Goal: Task Accomplishment & Management: Manage account settings

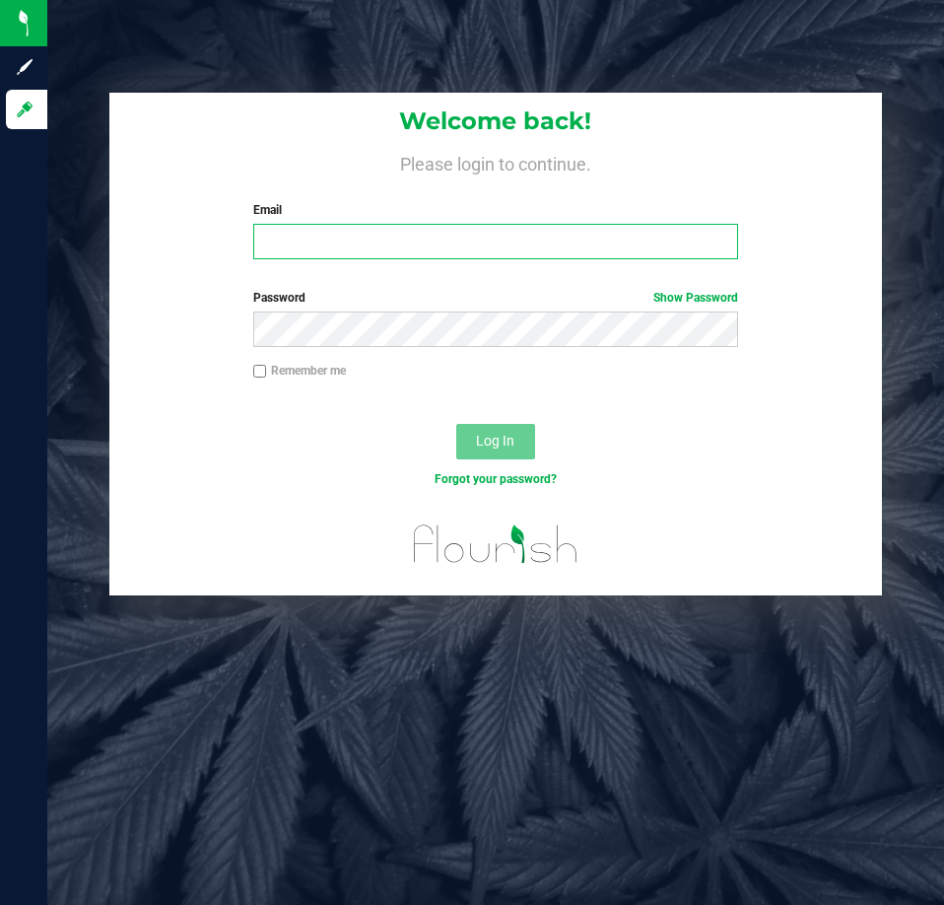
click at [343, 241] on input "Email" at bounding box center [495, 241] width 485 height 35
type input "[EMAIL_ADDRESS][DOMAIN_NAME]"
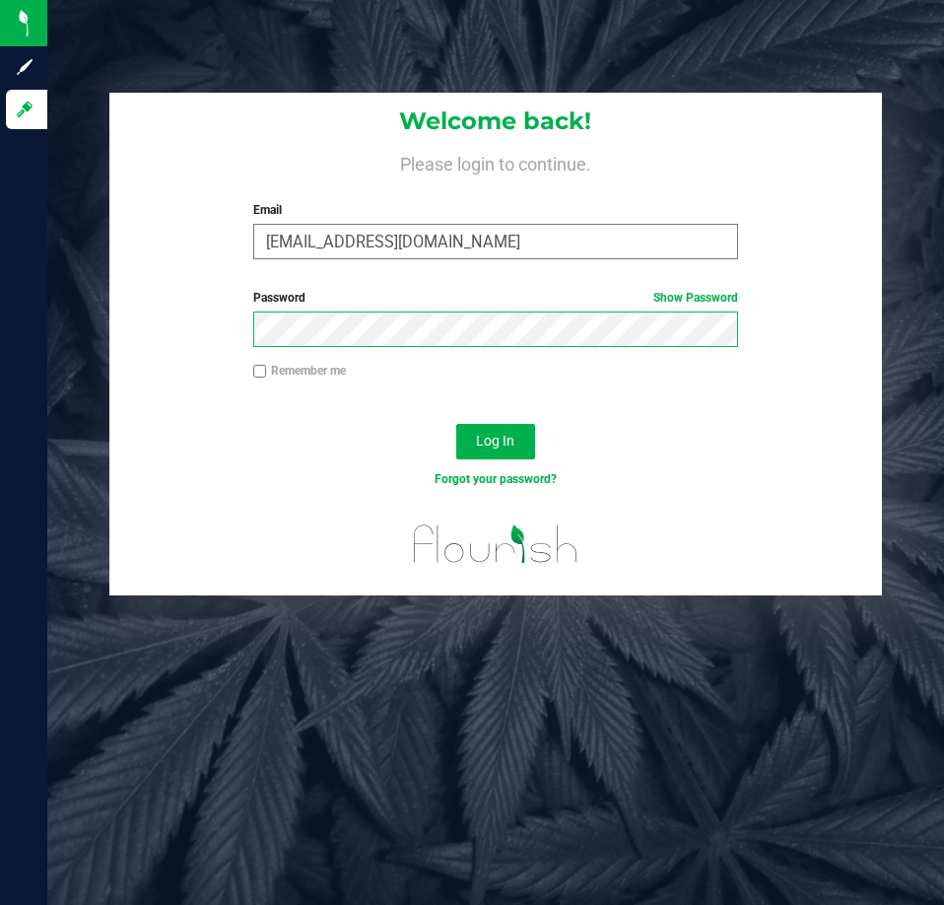
click at [456, 424] on button "Log In" at bounding box center [495, 441] width 79 height 35
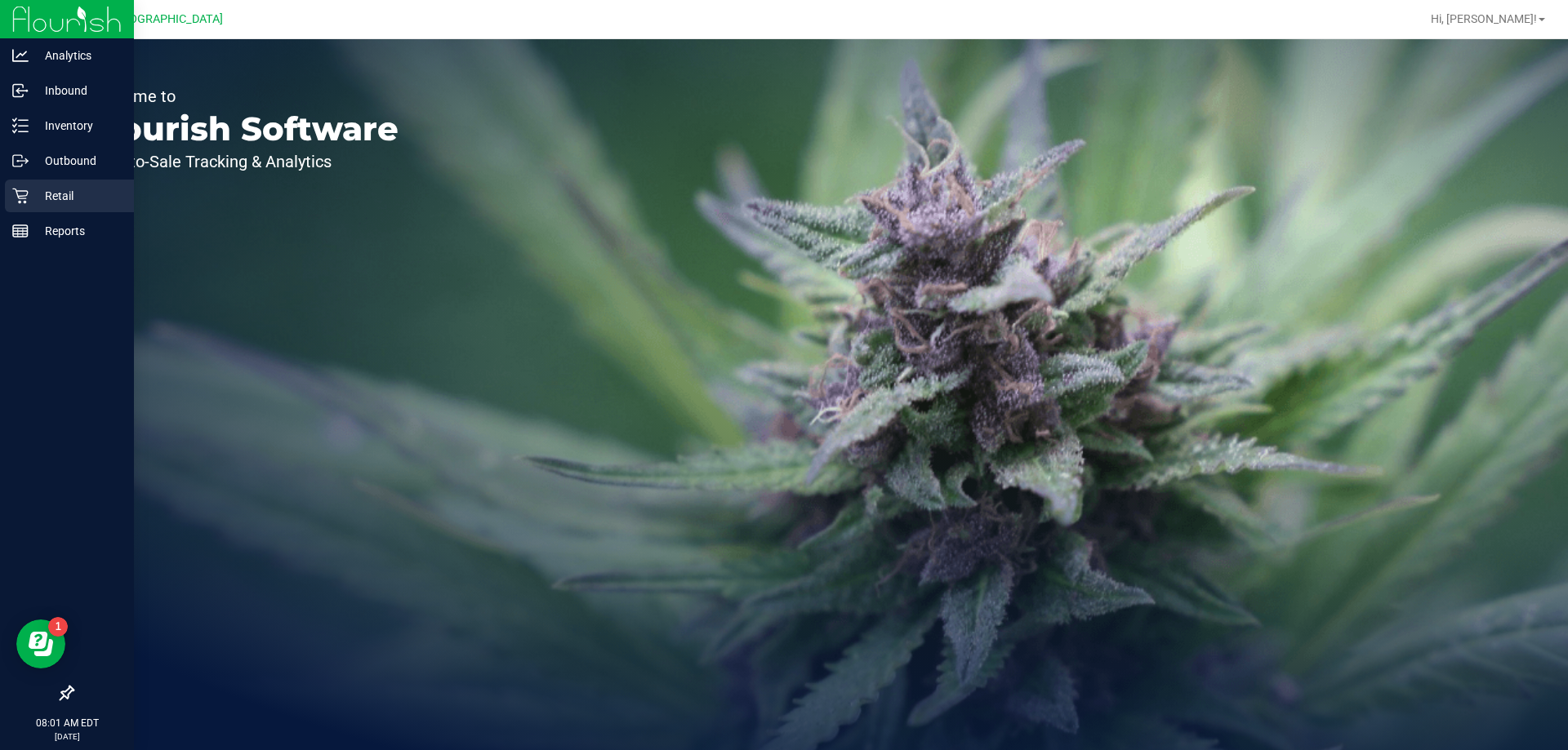
click at [60, 193] on p "Retail" at bounding box center [77, 196] width 98 height 20
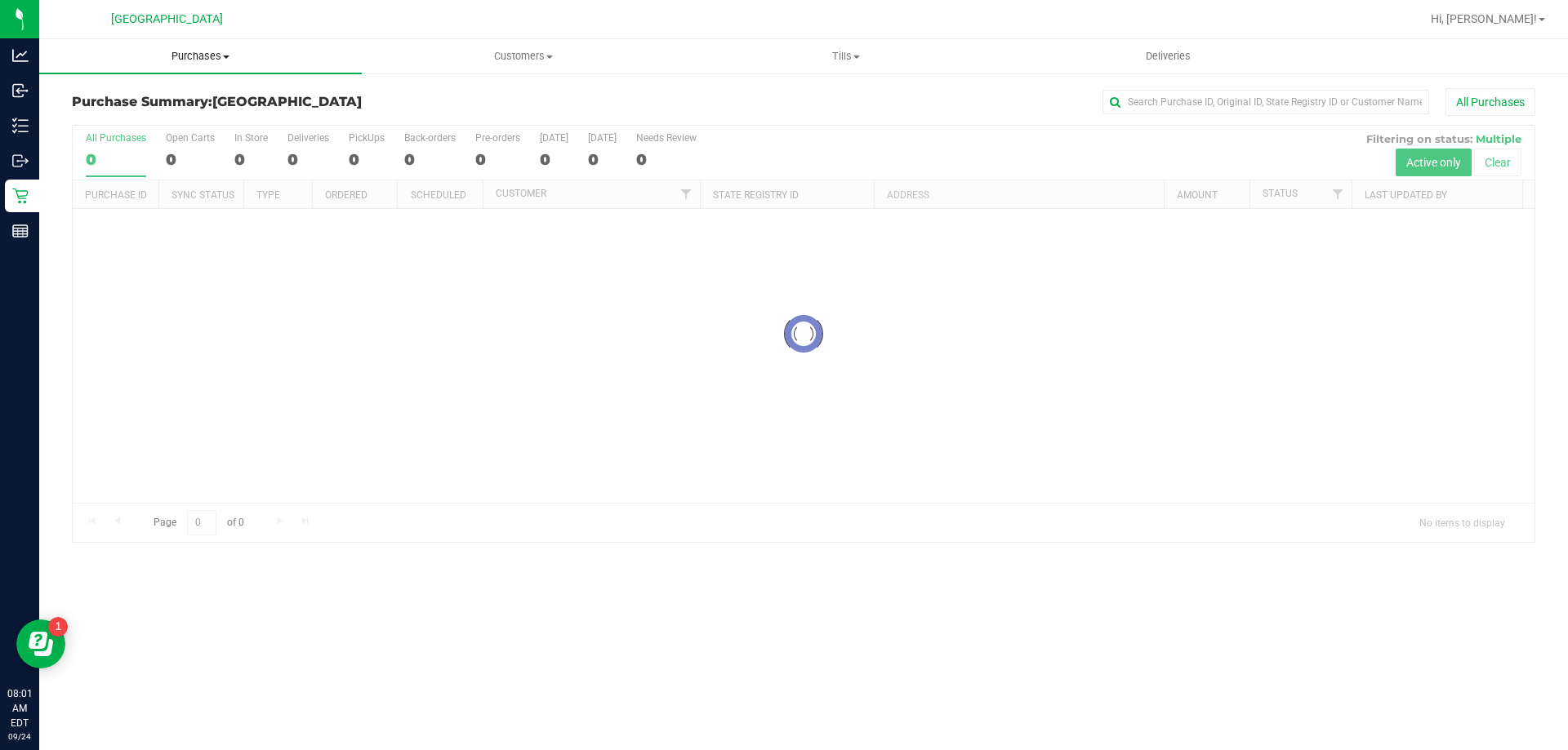
click at [172, 54] on span "Purchases" at bounding box center [200, 56] width 322 height 15
click at [121, 120] on span "Fulfillment" at bounding box center [89, 118] width 101 height 14
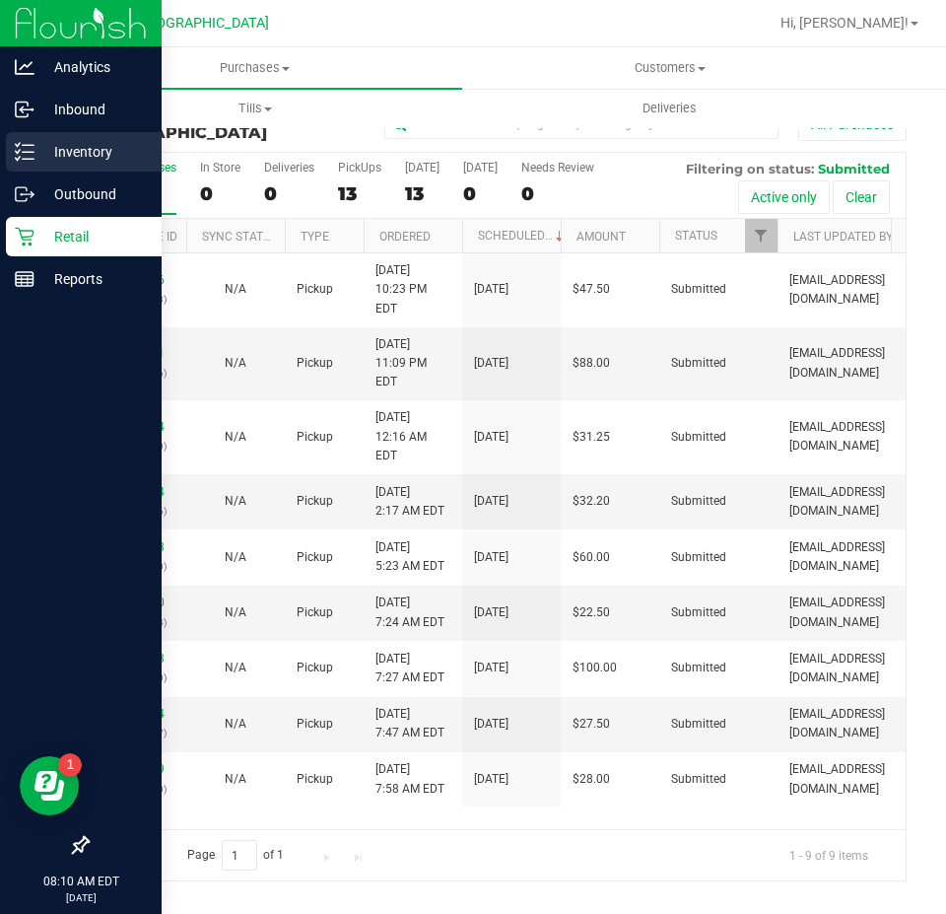
click at [78, 155] on p "Inventory" at bounding box center [93, 152] width 118 height 24
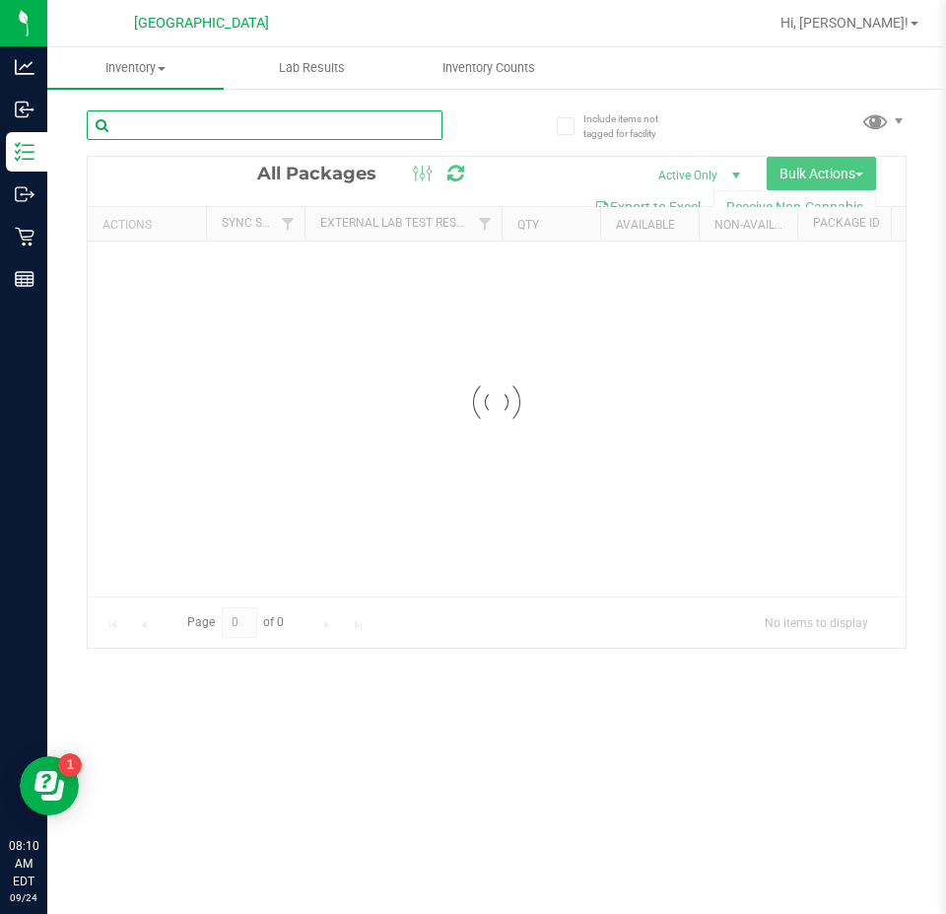
click at [234, 126] on input "text" at bounding box center [265, 125] width 356 height 30
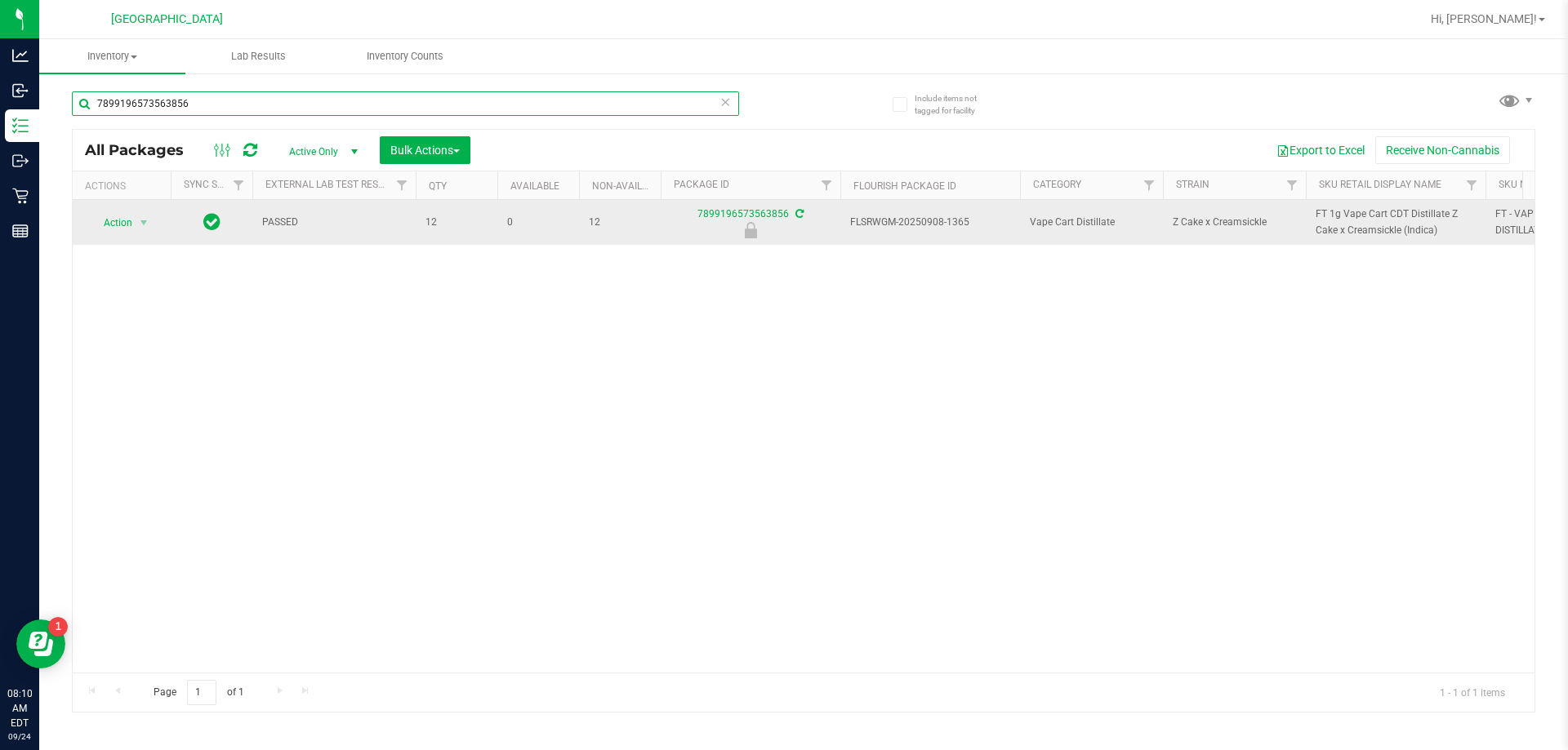
type input "7899196573563856"
click at [134, 225] on span "select" at bounding box center [144, 223] width 21 height 23
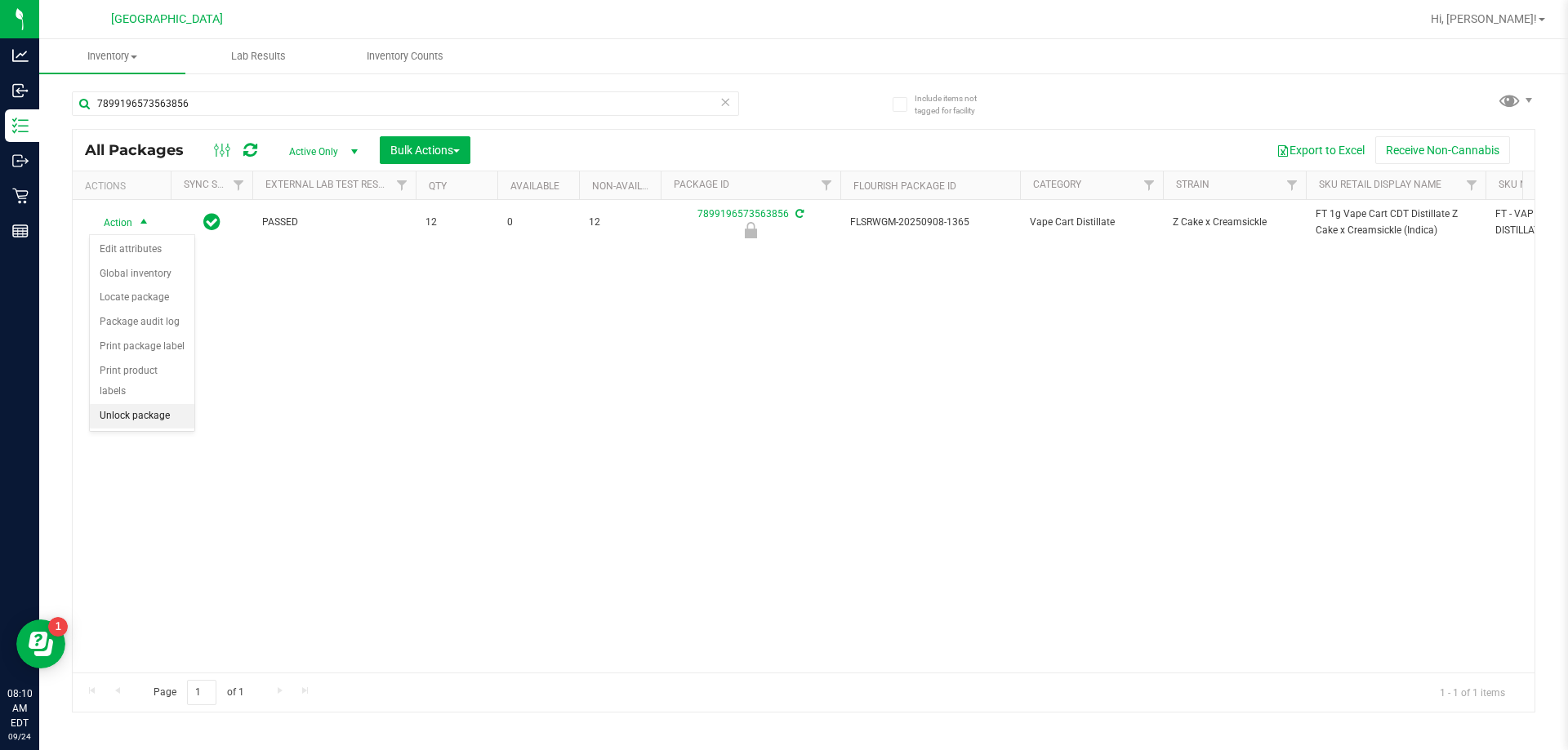
click at [140, 404] on li "Unlock package" at bounding box center [142, 416] width 104 height 25
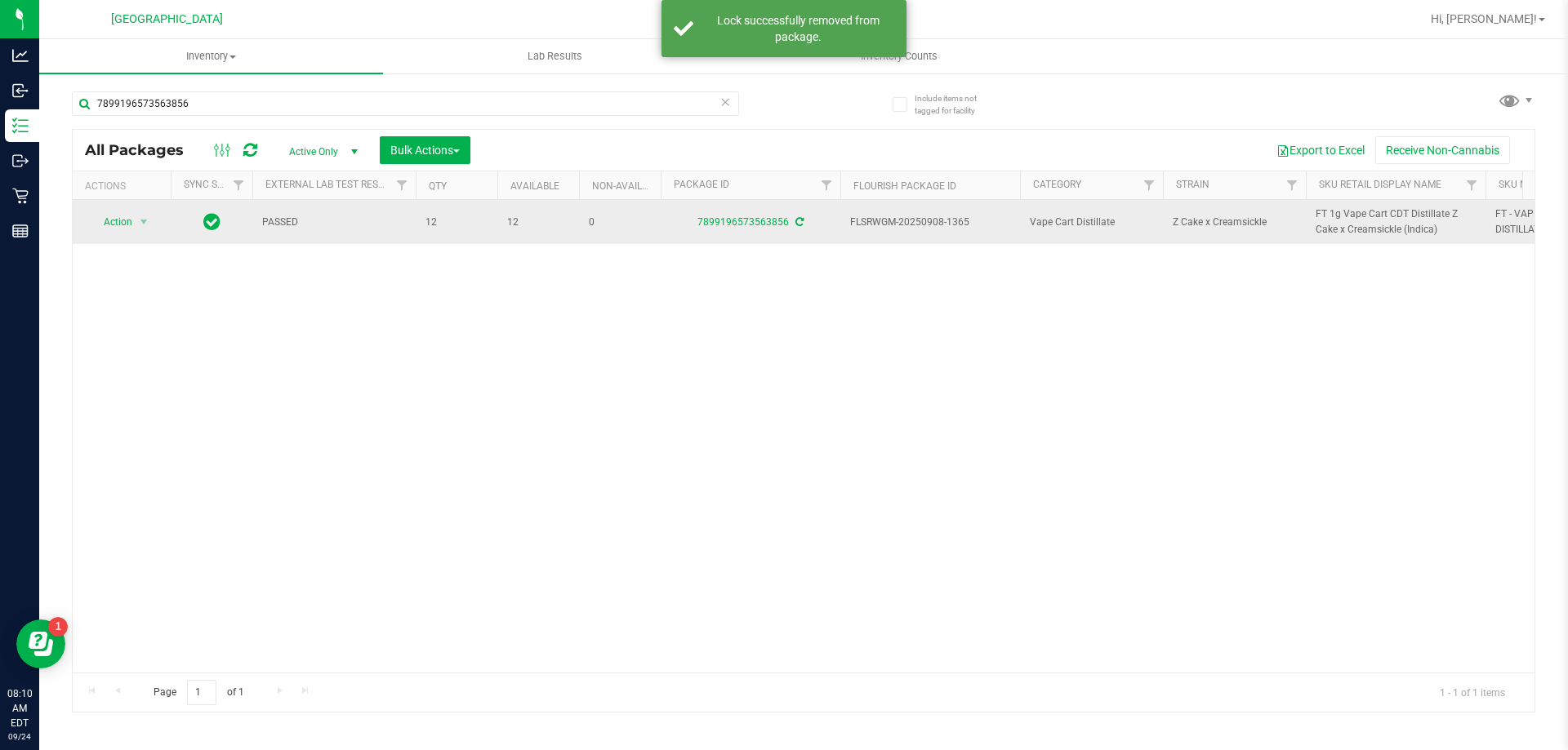
click at [781, 216] on span "FT 1g Vape Cart CDT Distillate Z Cake x Creamsickle (Indica)" at bounding box center [1395, 221] width 160 height 31
click at [781, 215] on span "FT 1g Vape Cart CDT Distillate Z Cake x Creamsickle (Indica)" at bounding box center [1395, 221] width 160 height 31
copy tr "FT 1g Vape Cart CDT Distillate Z Cake x Creamsickle (Indica)"
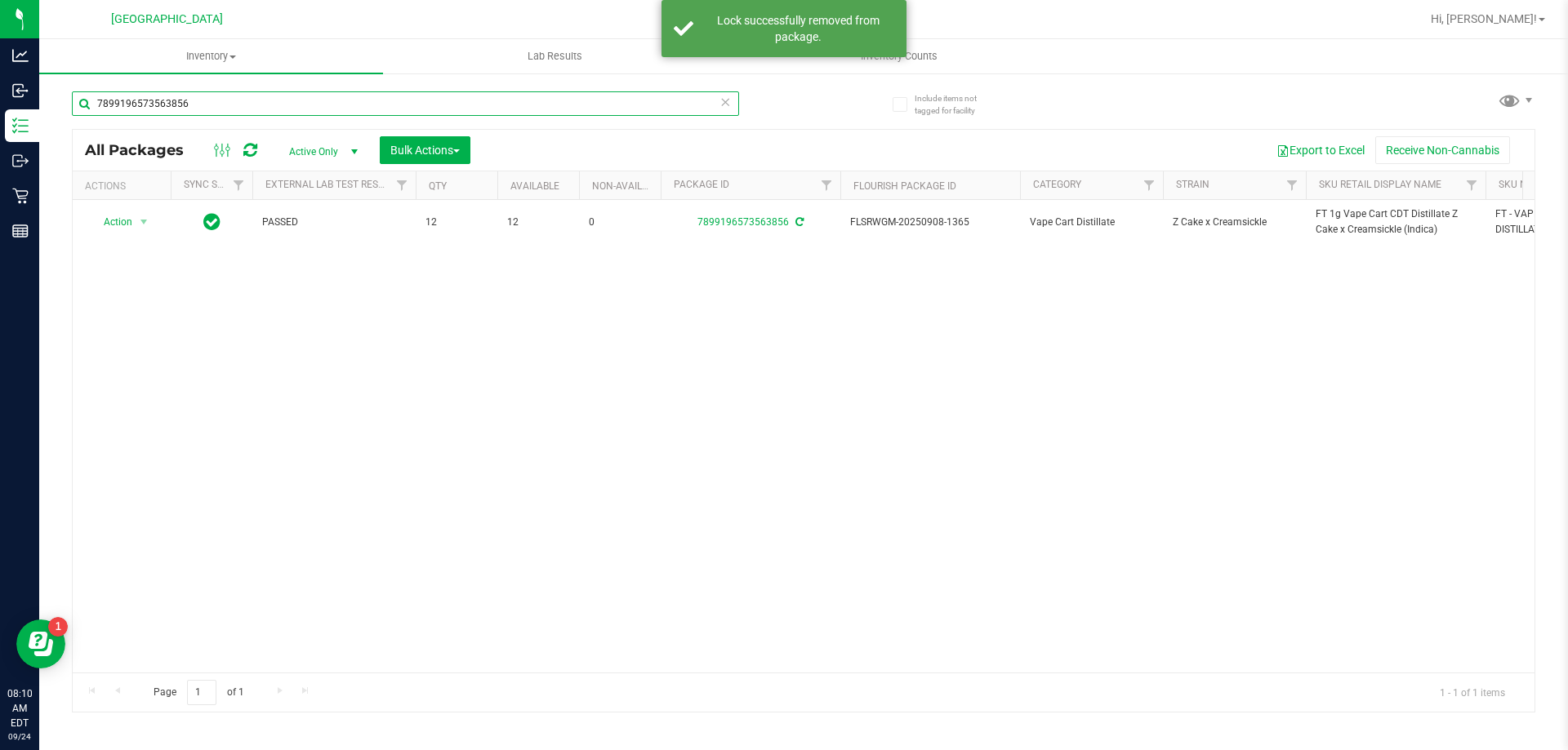
click at [261, 100] on input "7899196573563856" at bounding box center [405, 103] width 667 height 25
paste input "FT 1g Vape Cart CDT Distillate Z Cake x Creamsickle (Indica)"
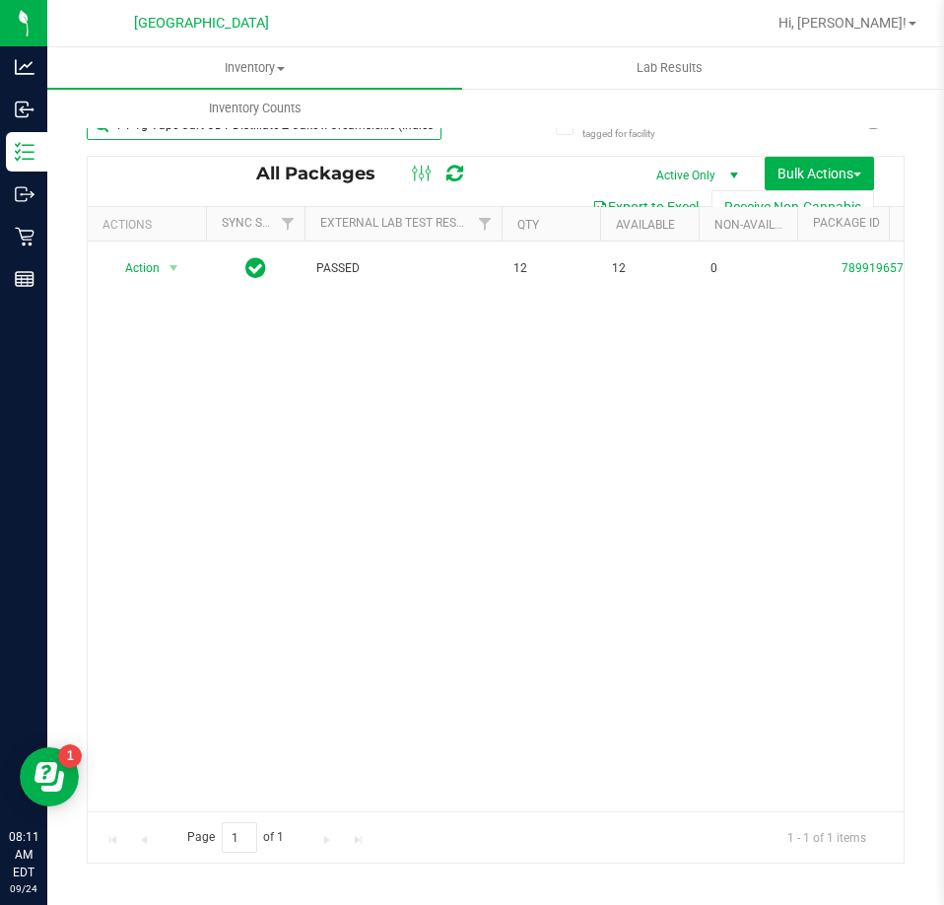
scroll to position [0, 8]
type input "FT 1g Vape Cart CDT Distillate Z Cake x Creamsickle (Indica)513"
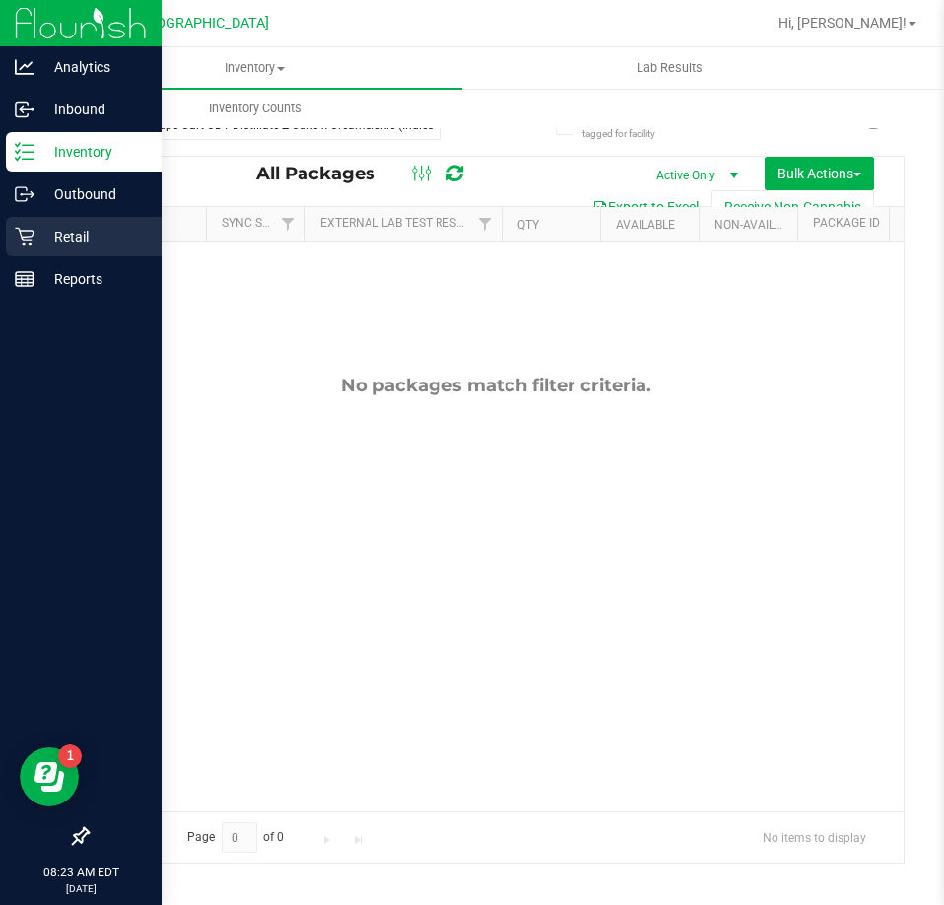
click at [67, 234] on p "Retail" at bounding box center [93, 237] width 118 height 24
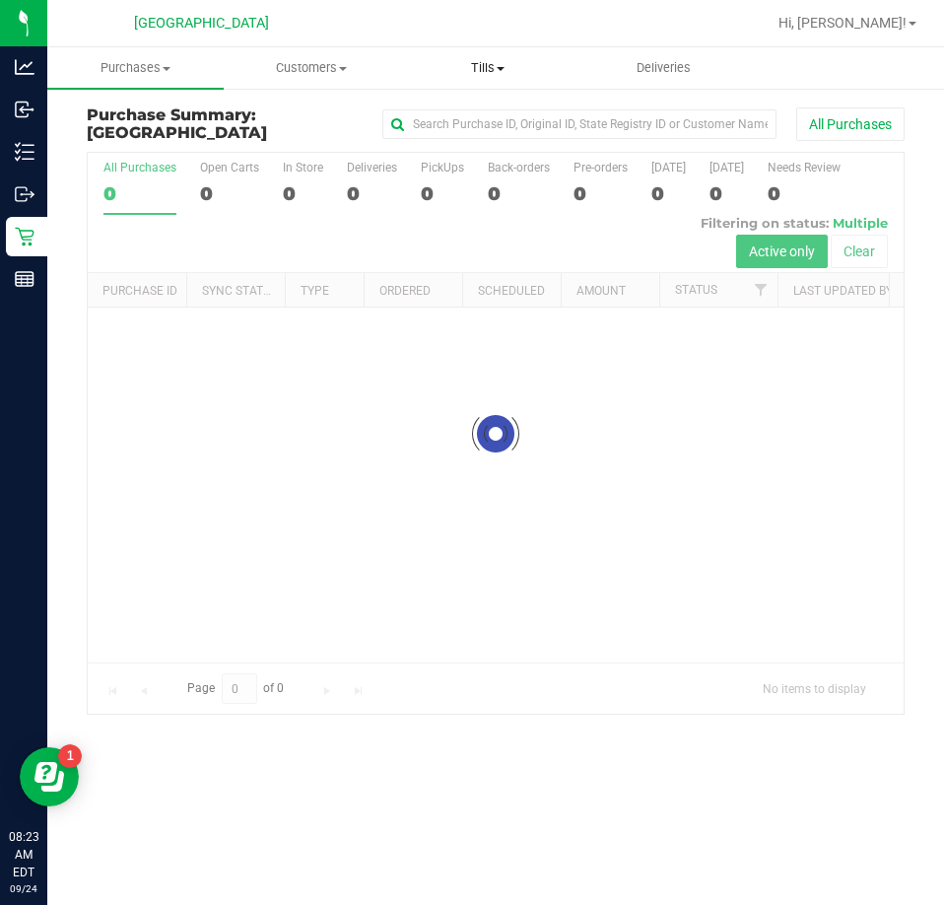
click at [480, 72] on span "Tills" at bounding box center [487, 68] width 174 height 18
click at [447, 116] on span "Manage tills" at bounding box center [465, 118] width 133 height 17
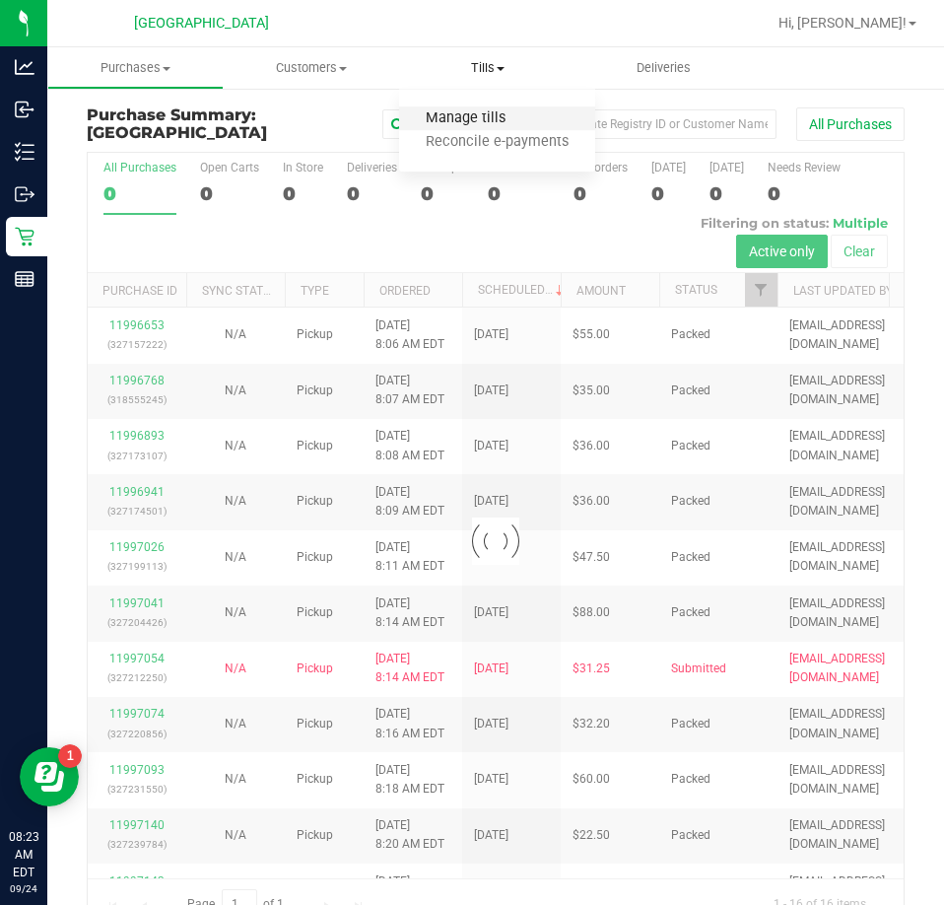
click at [452, 117] on span "Manage tills" at bounding box center [465, 118] width 133 height 17
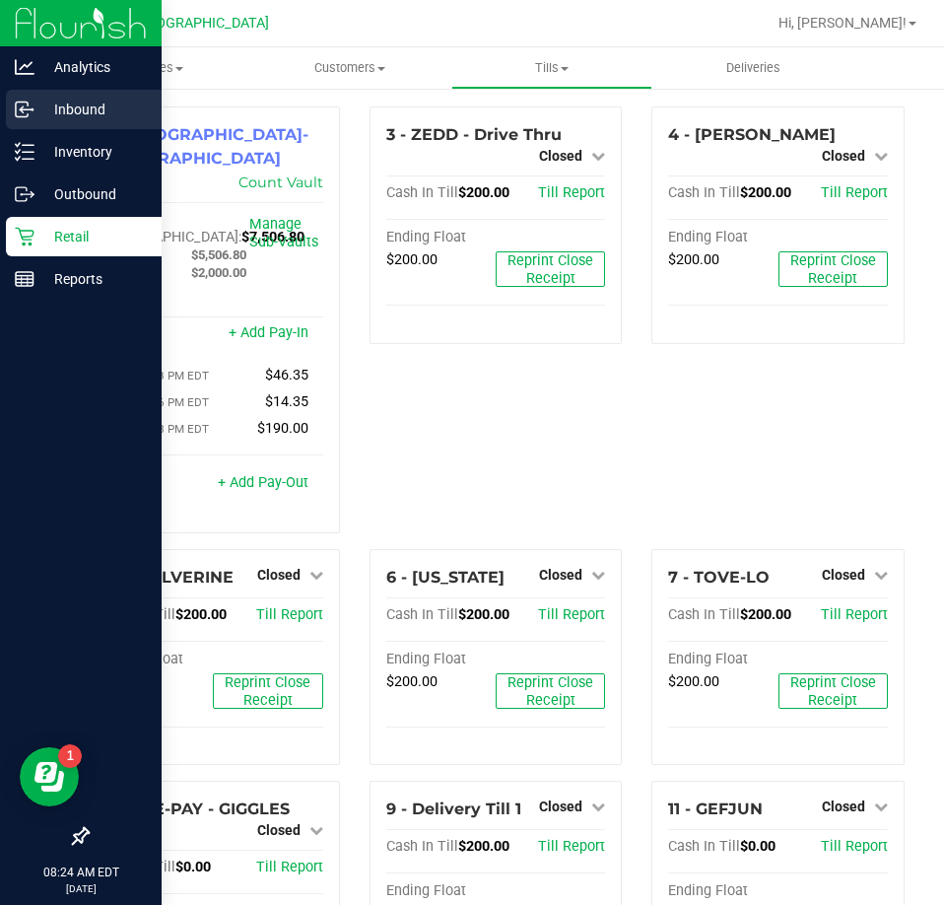
click at [80, 102] on p "Inbound" at bounding box center [93, 110] width 118 height 24
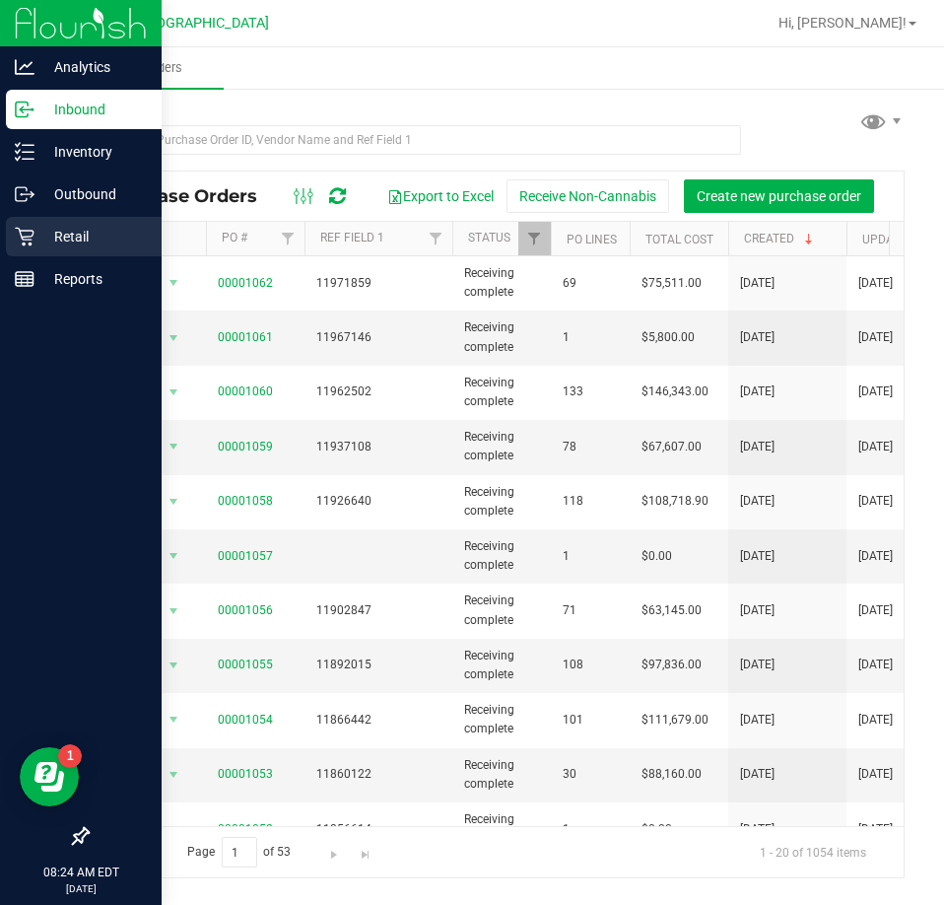
click at [63, 243] on p "Retail" at bounding box center [93, 237] width 118 height 24
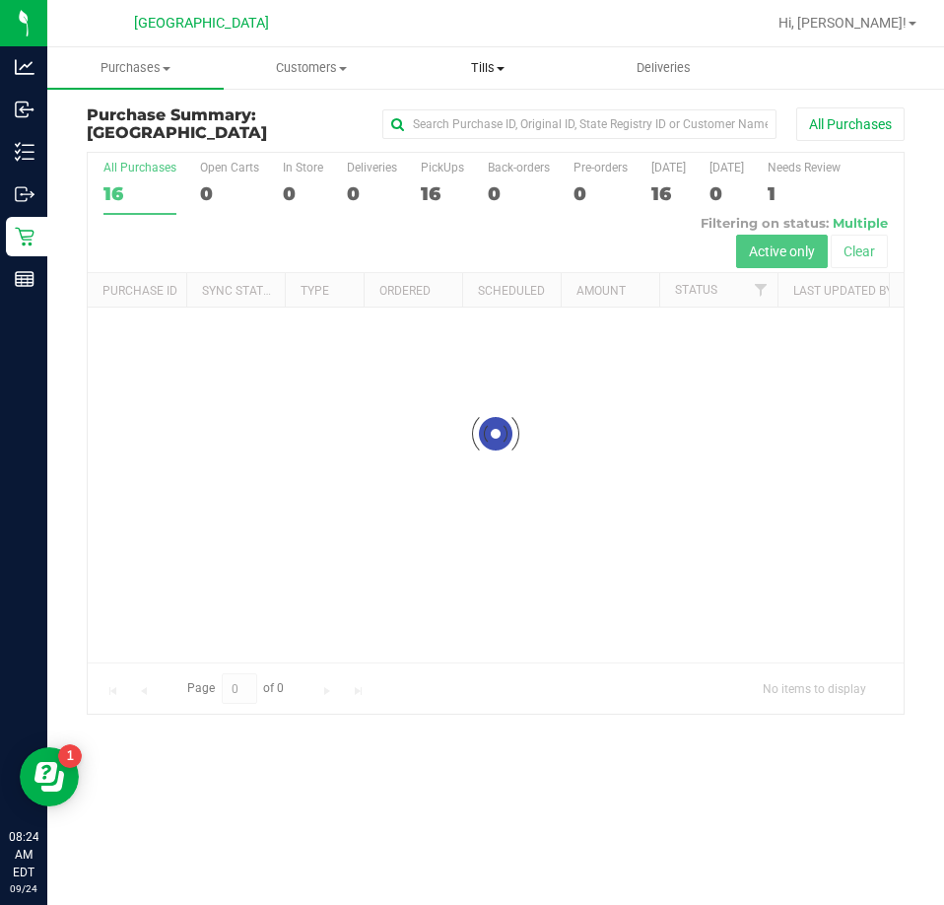
click at [480, 56] on uib-tab-heading "Tills Manage tills Reconcile e-payments" at bounding box center [487, 67] width 174 height 39
click at [453, 112] on span "Manage tills" at bounding box center [465, 118] width 133 height 17
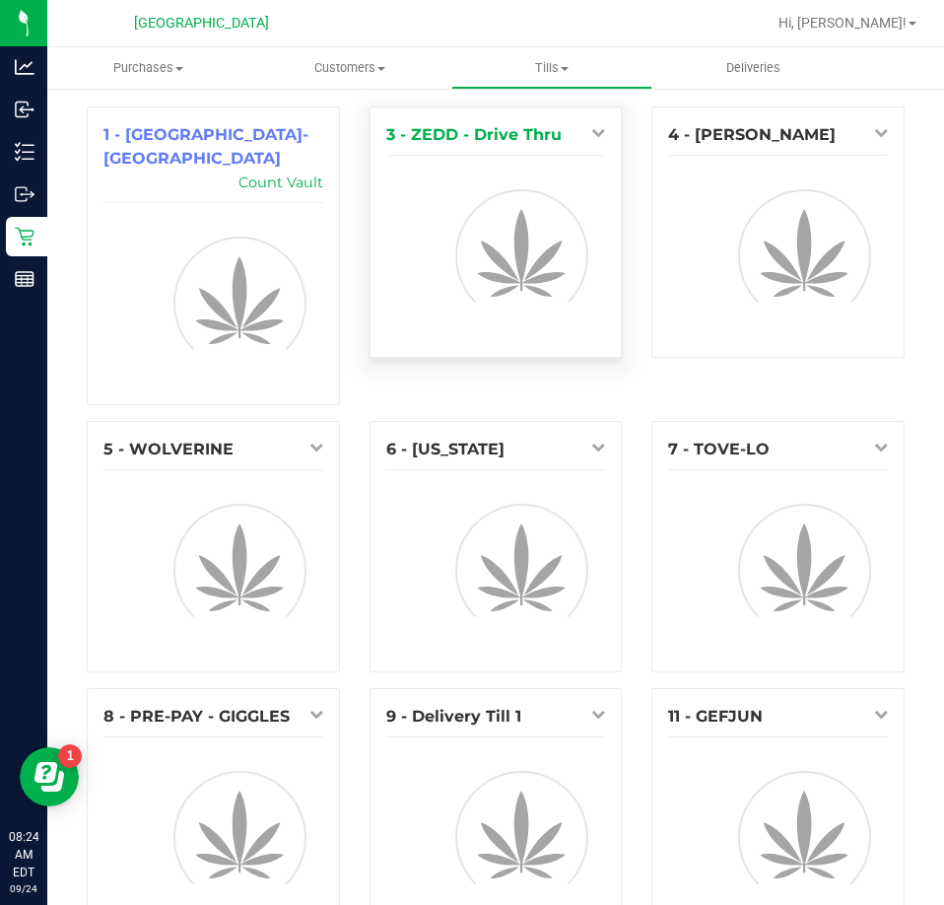
click at [452, 118] on div "3 - ZEDD - Drive Thru" at bounding box center [496, 231] width 253 height 251
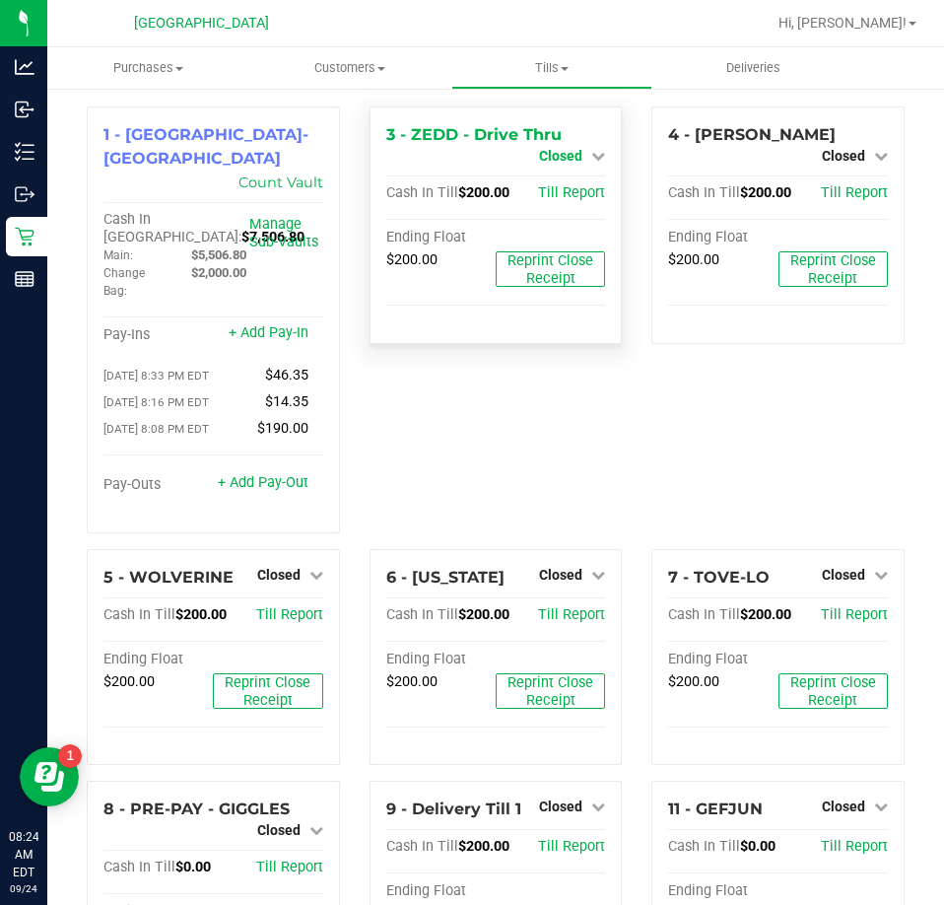
click at [559, 152] on span "Closed" at bounding box center [560, 156] width 43 height 16
click at [554, 173] on link "Open Till" at bounding box center [560, 174] width 52 height 16
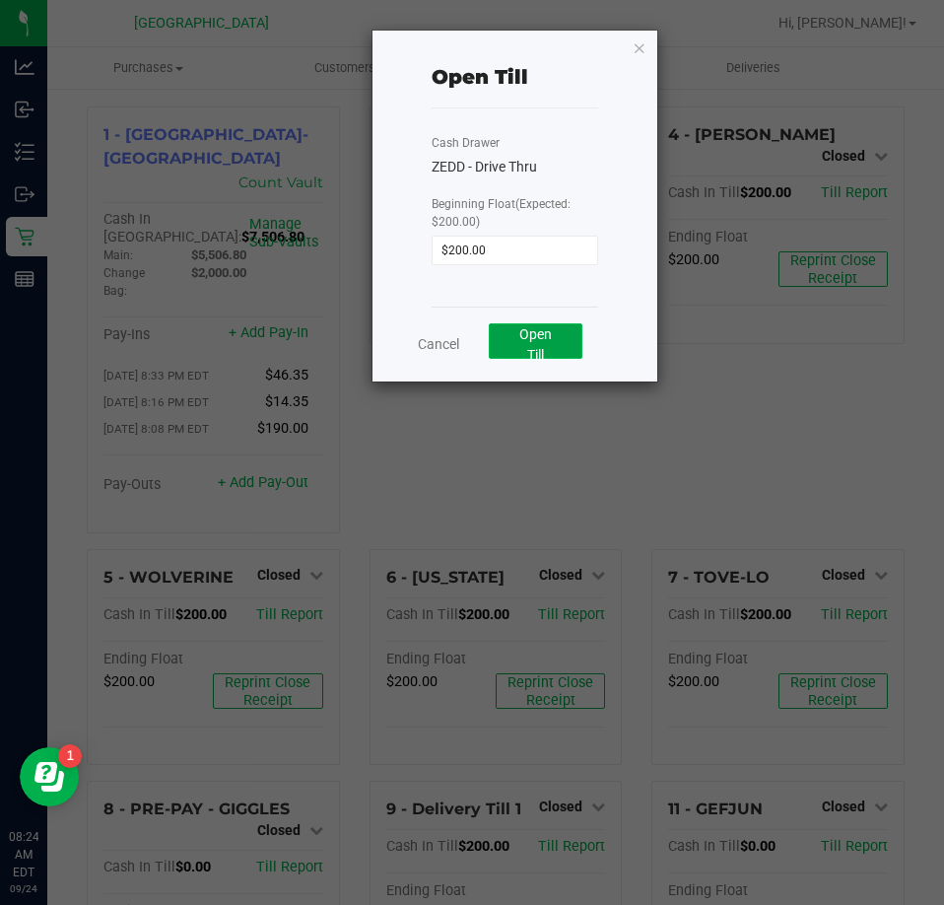
click at [529, 334] on span "Open Till" at bounding box center [535, 344] width 33 height 36
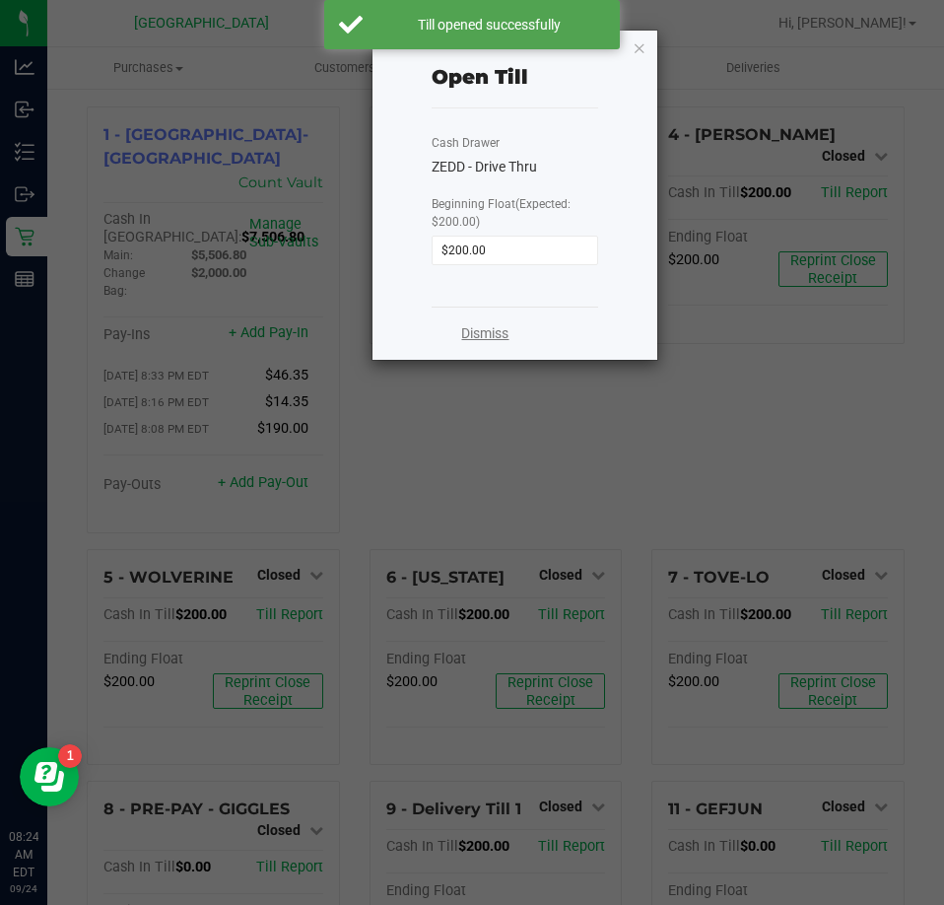
click at [486, 332] on link "Dismiss" at bounding box center [484, 333] width 47 height 21
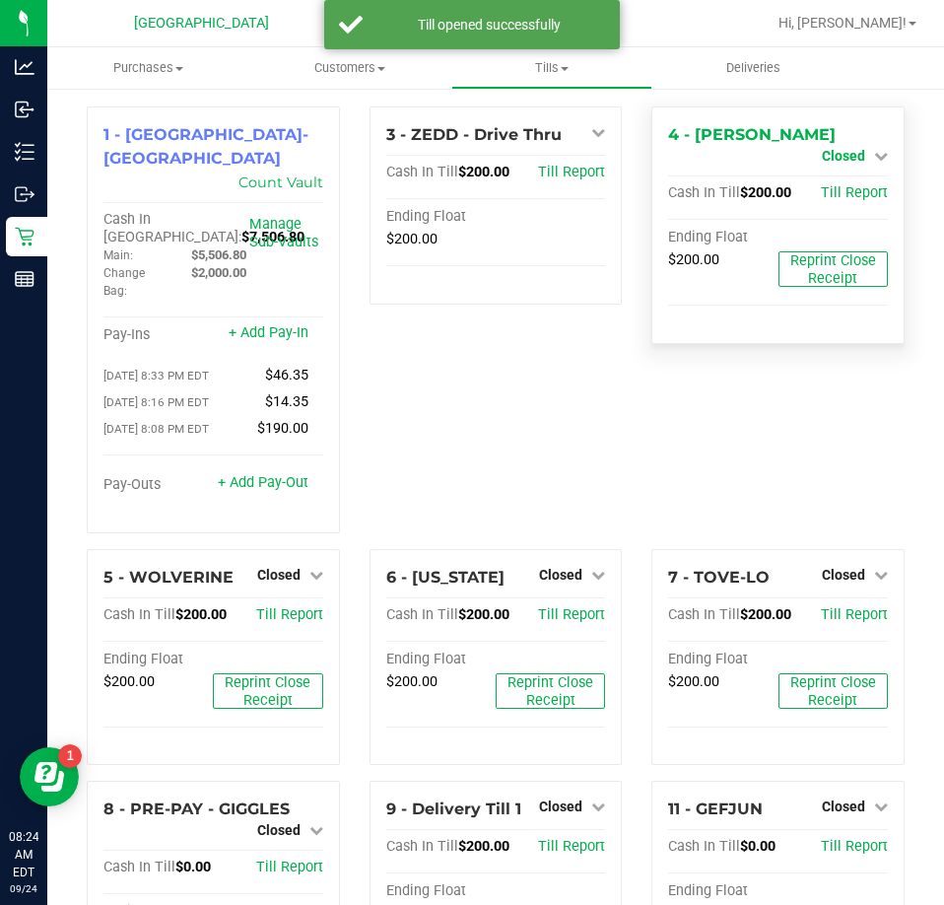
click at [836, 148] on span "Closed" at bounding box center [843, 156] width 43 height 16
click at [829, 174] on link "Open Till" at bounding box center [843, 174] width 52 height 16
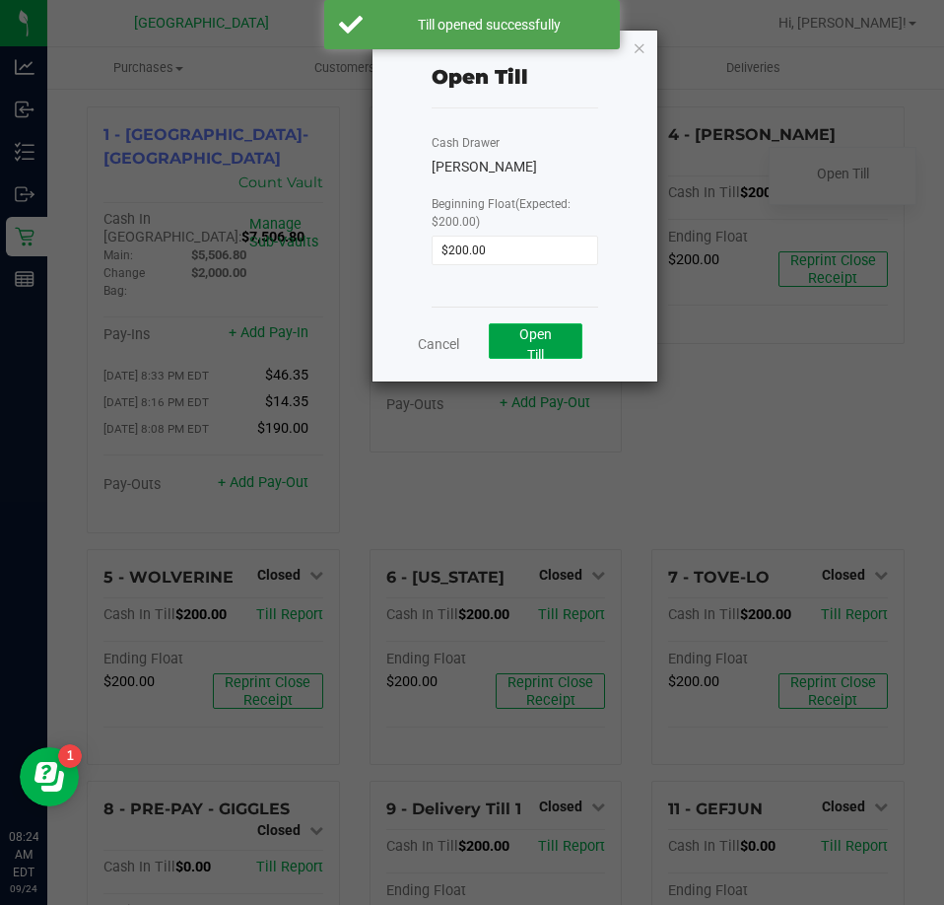
click at [528, 341] on span "Open Till" at bounding box center [535, 344] width 33 height 36
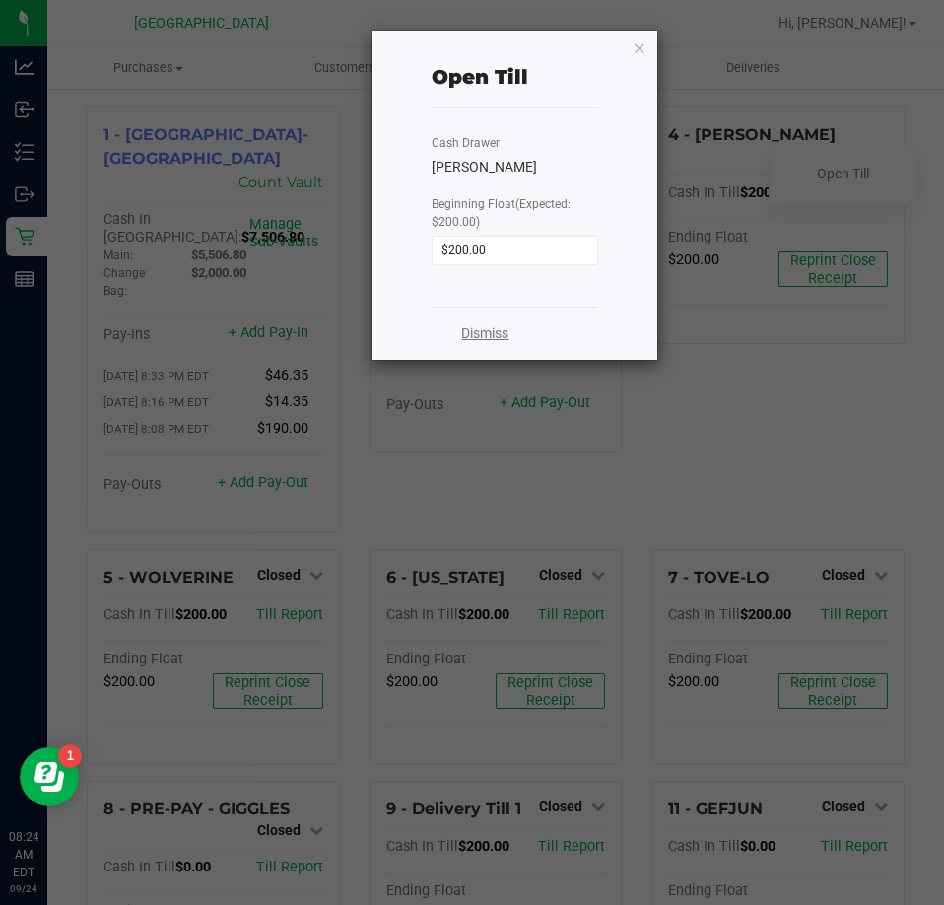
click at [485, 329] on link "Dismiss" at bounding box center [484, 333] width 47 height 21
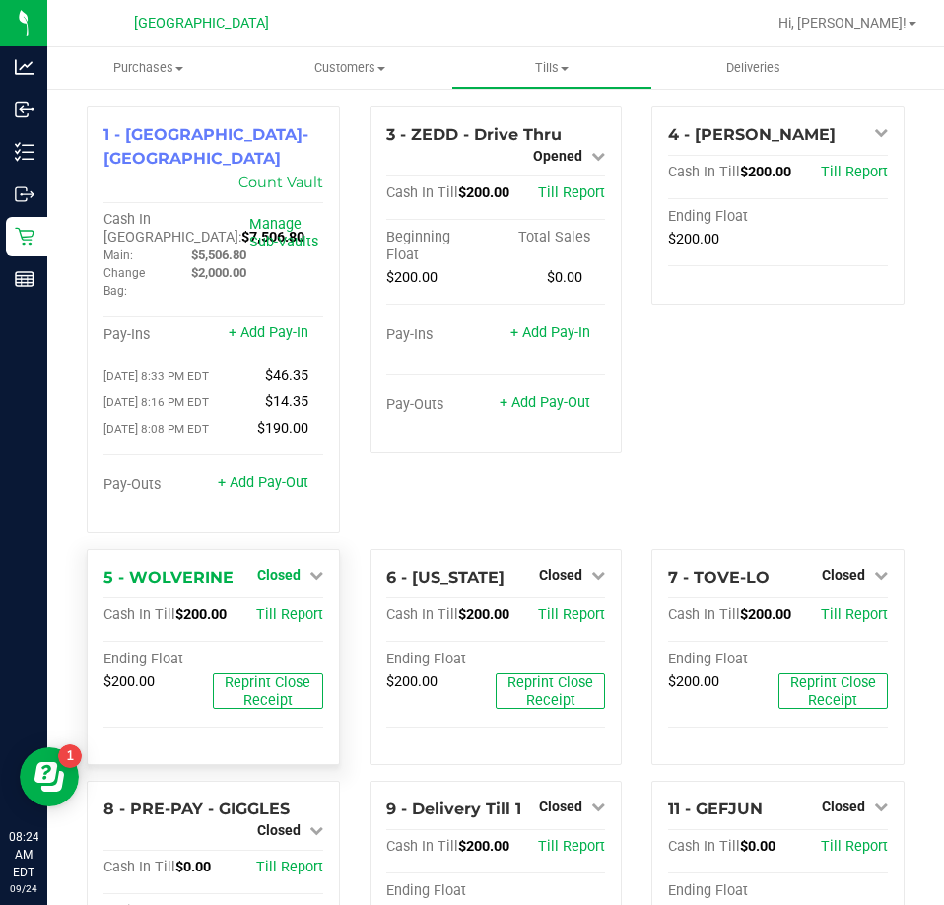
click at [299, 567] on link "Closed" at bounding box center [290, 575] width 66 height 16
click at [282, 607] on link "Open Till" at bounding box center [278, 615] width 52 height 16
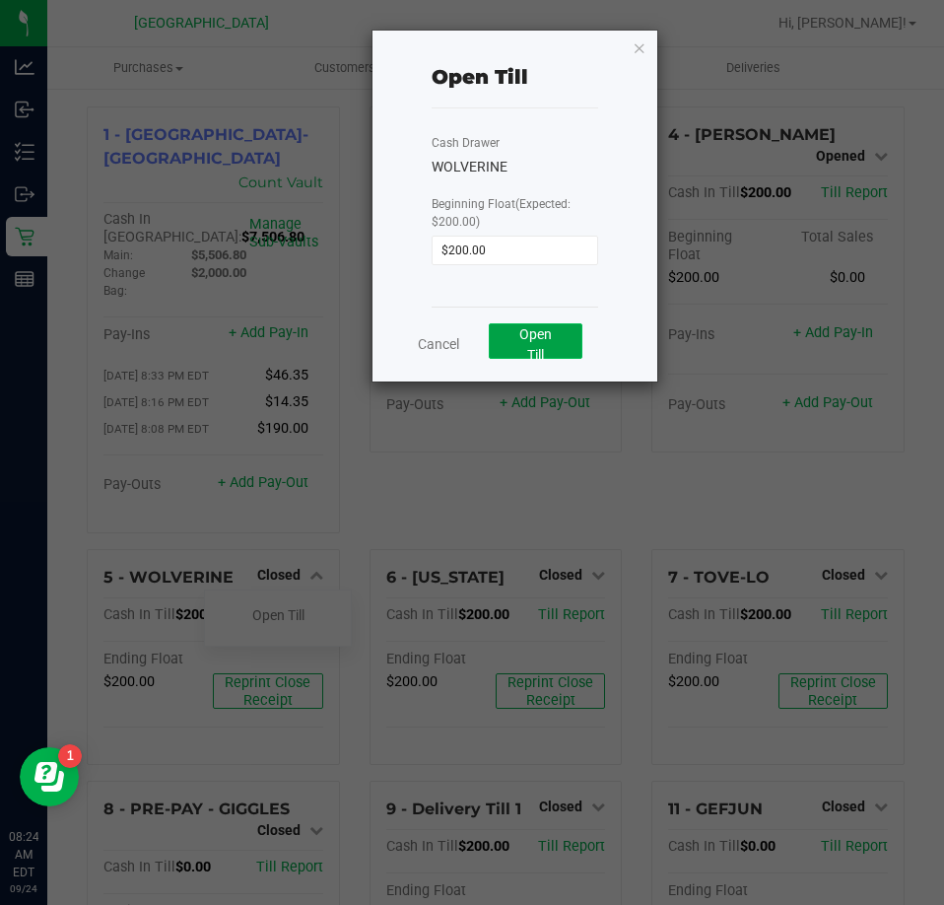
click at [537, 343] on button "Open Till" at bounding box center [536, 340] width 94 height 35
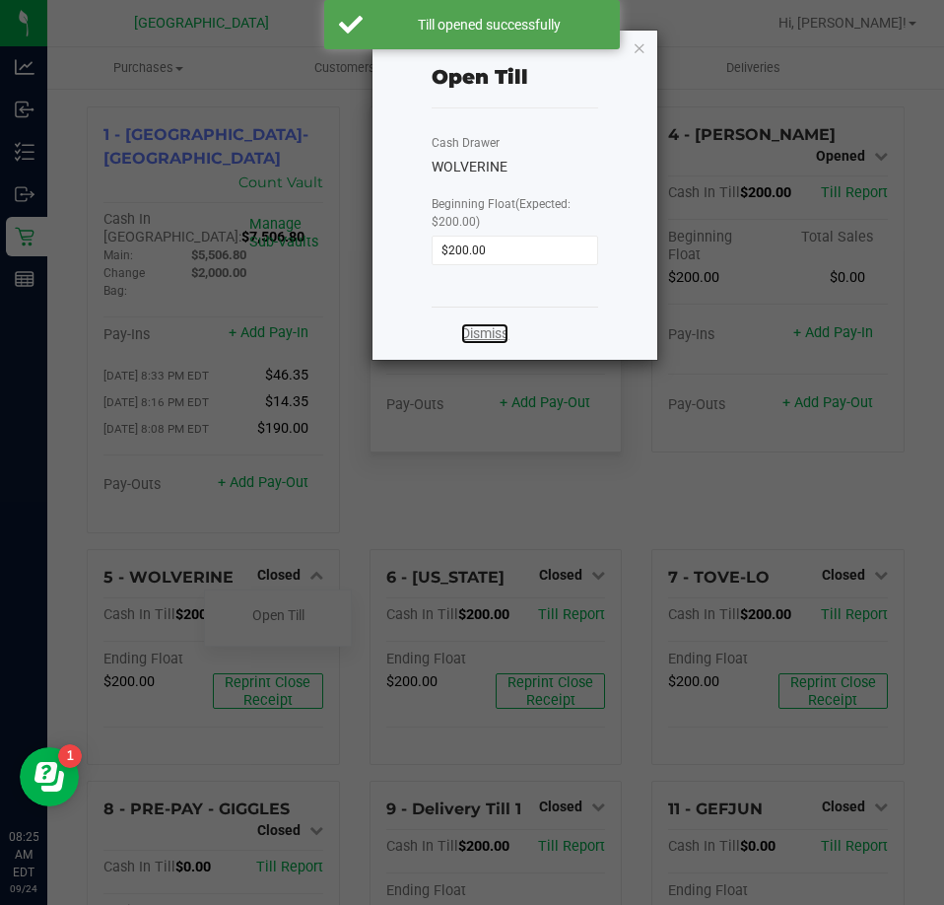
click at [486, 340] on link "Dismiss" at bounding box center [484, 333] width 47 height 21
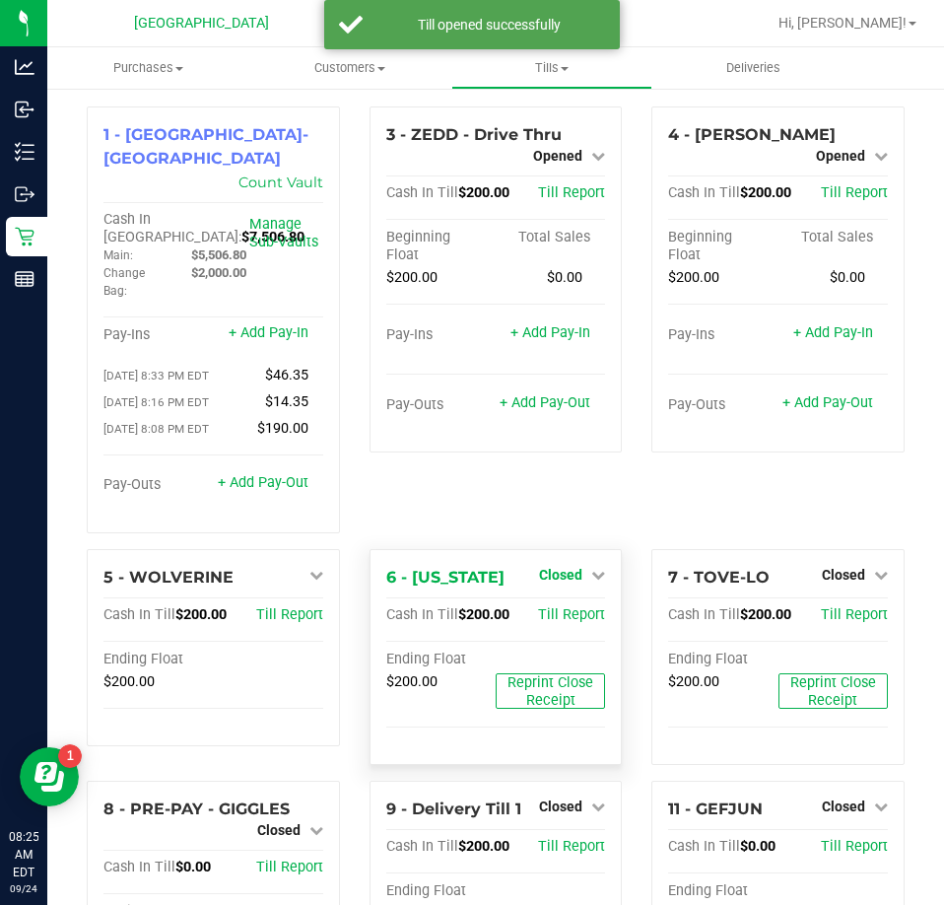
click at [554, 567] on span "Closed" at bounding box center [560, 575] width 43 height 16
click at [553, 607] on link "Open Till" at bounding box center [560, 615] width 52 height 16
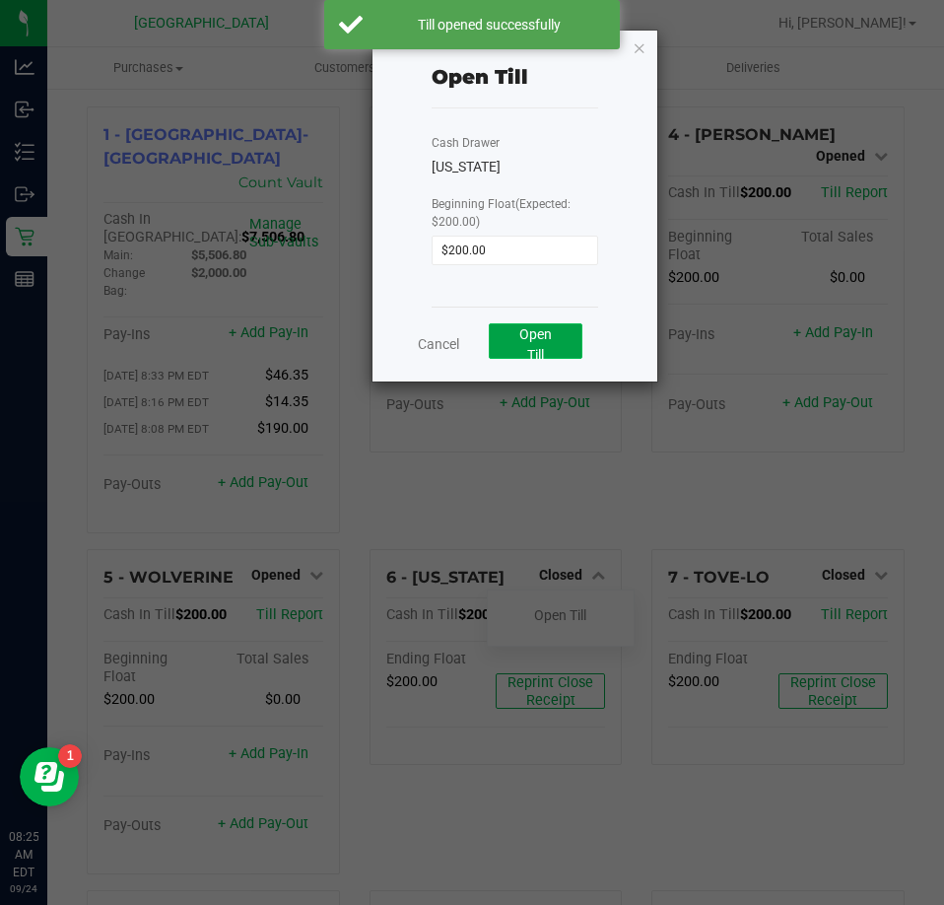
click at [535, 323] on button "Open Till" at bounding box center [536, 340] width 94 height 35
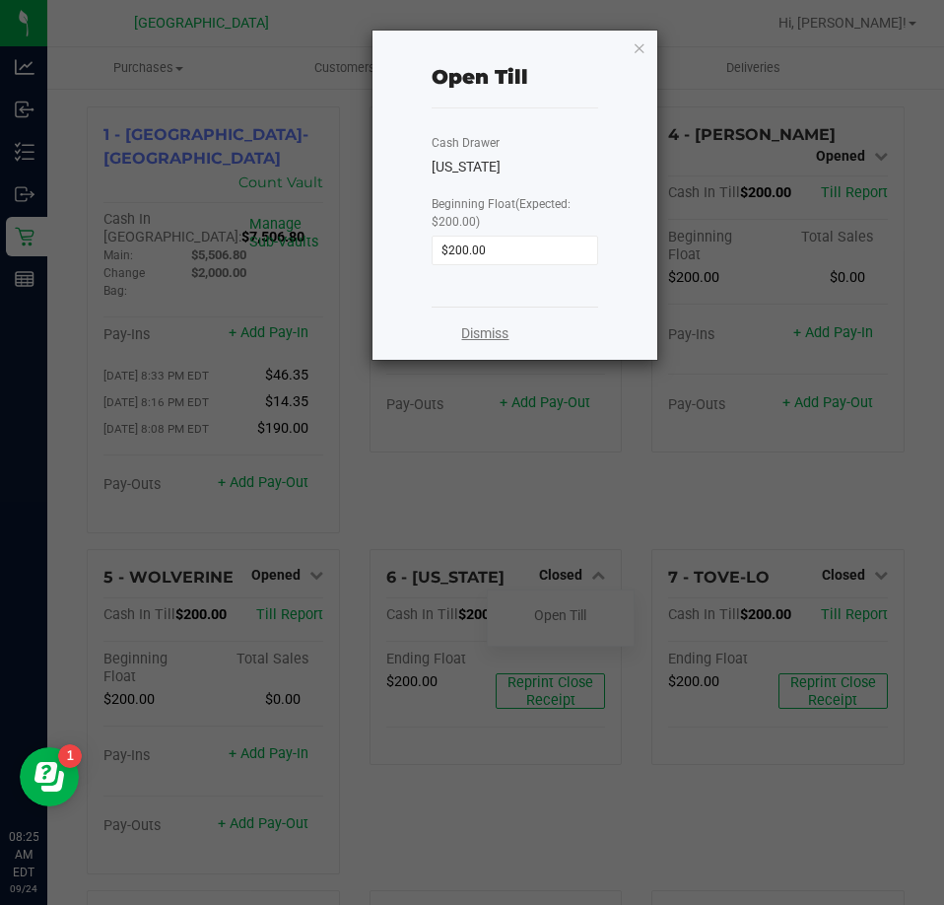
click at [492, 329] on link "Dismiss" at bounding box center [484, 333] width 47 height 21
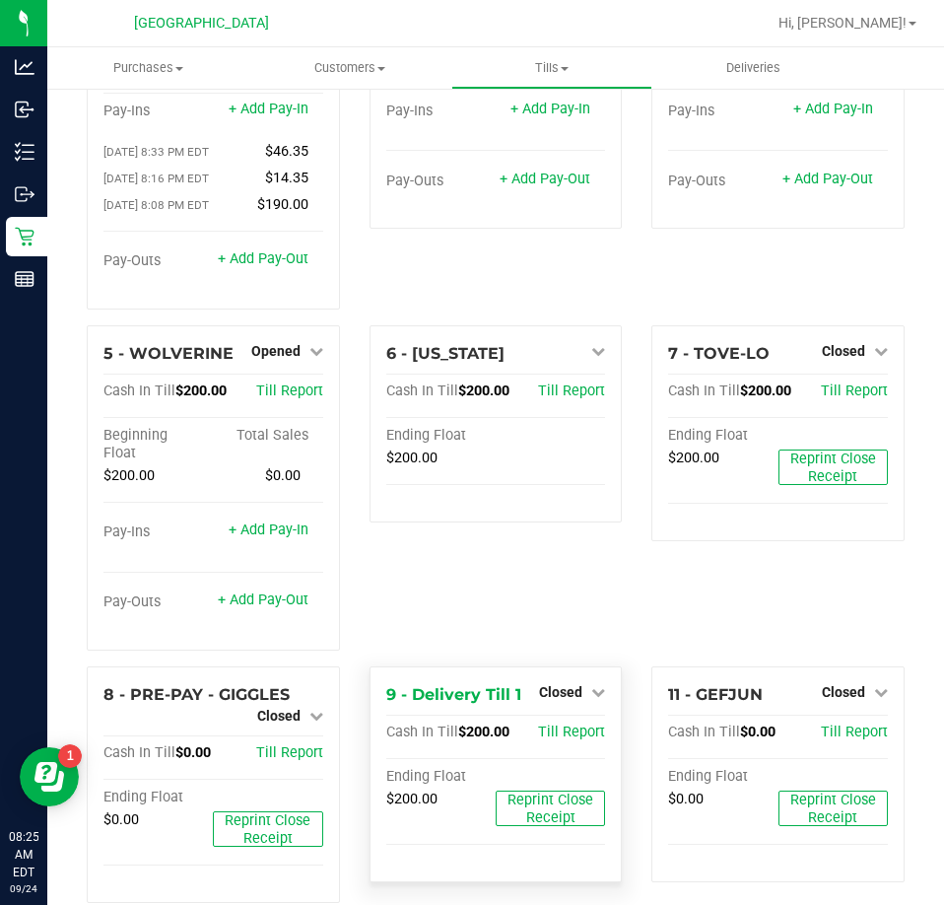
scroll to position [240, 0]
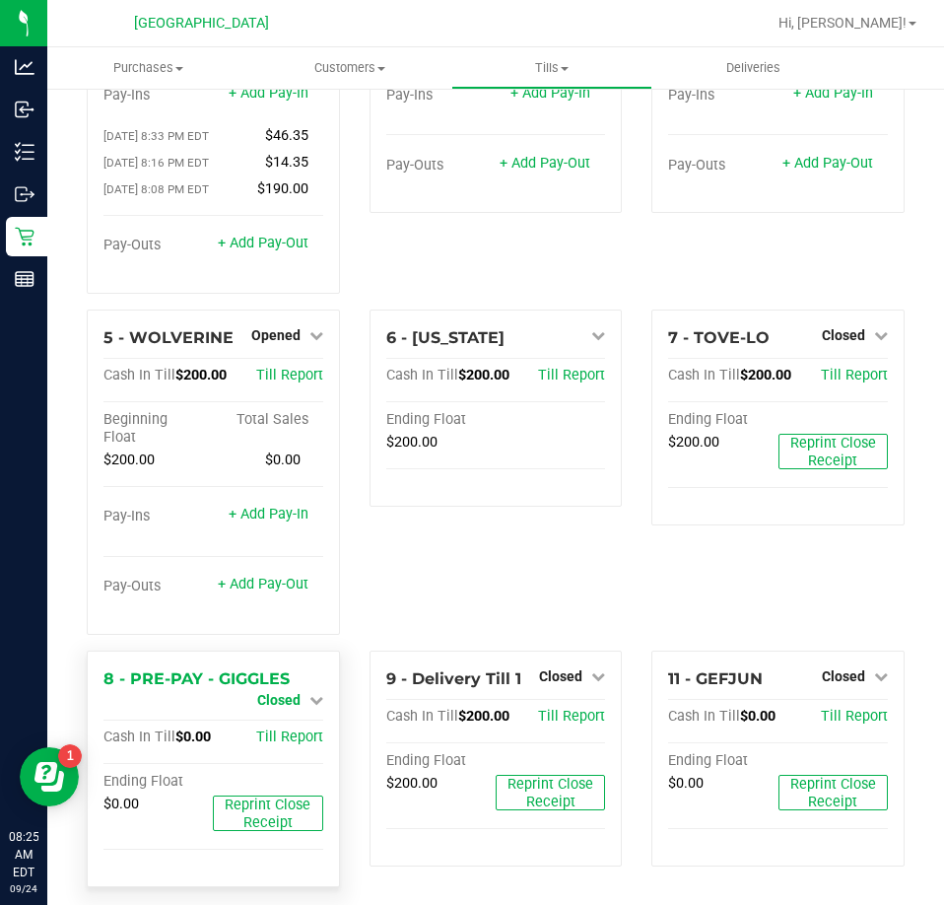
click at [277, 692] on span "Closed" at bounding box center [278, 700] width 43 height 16
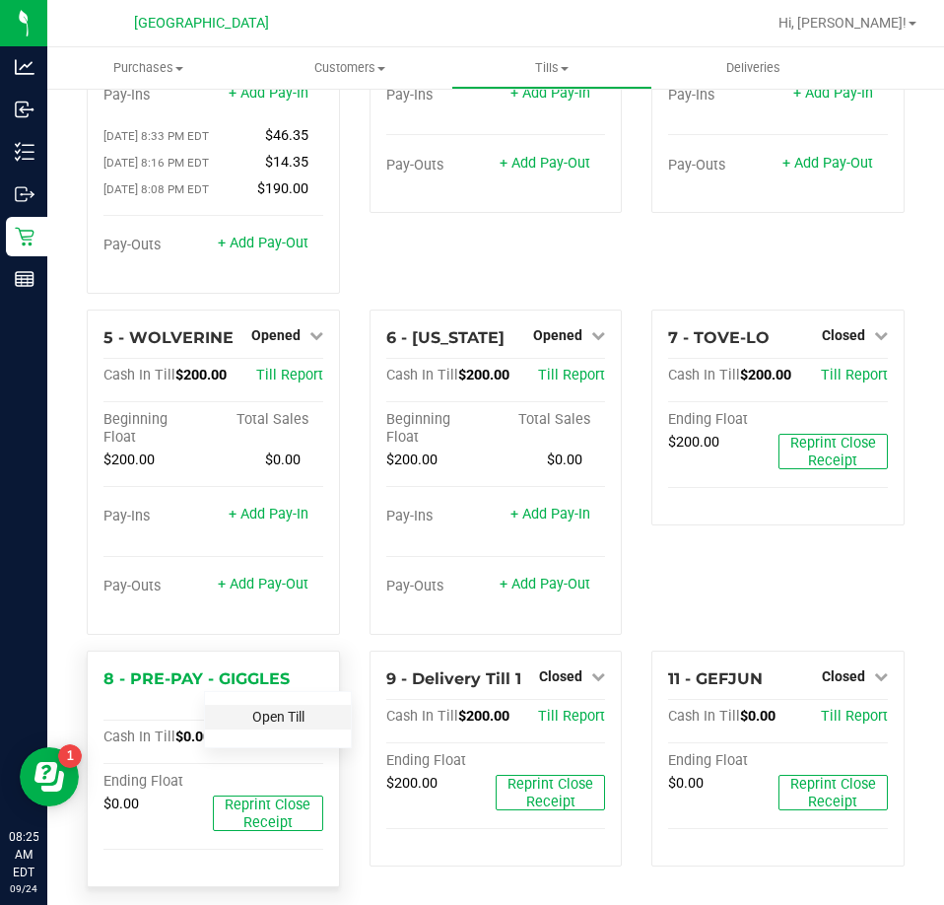
click at [271, 709] on link "Open Till" at bounding box center [278, 717] width 52 height 16
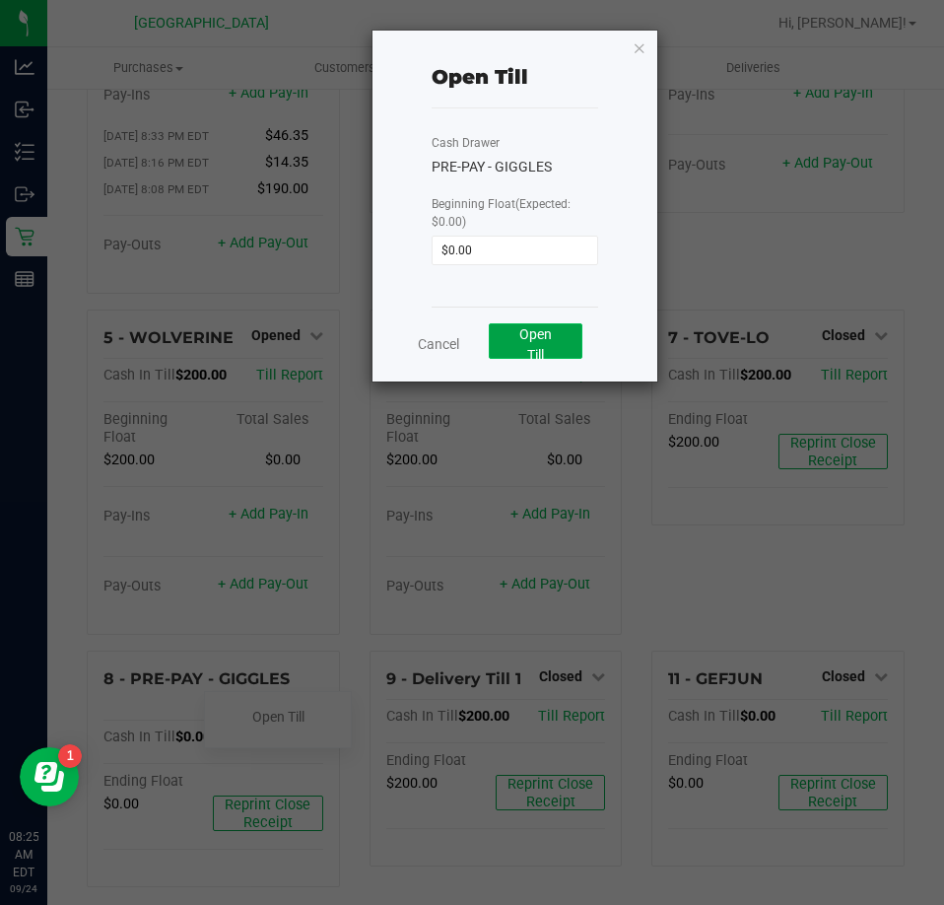
click at [525, 339] on span "Open Till" at bounding box center [535, 344] width 33 height 36
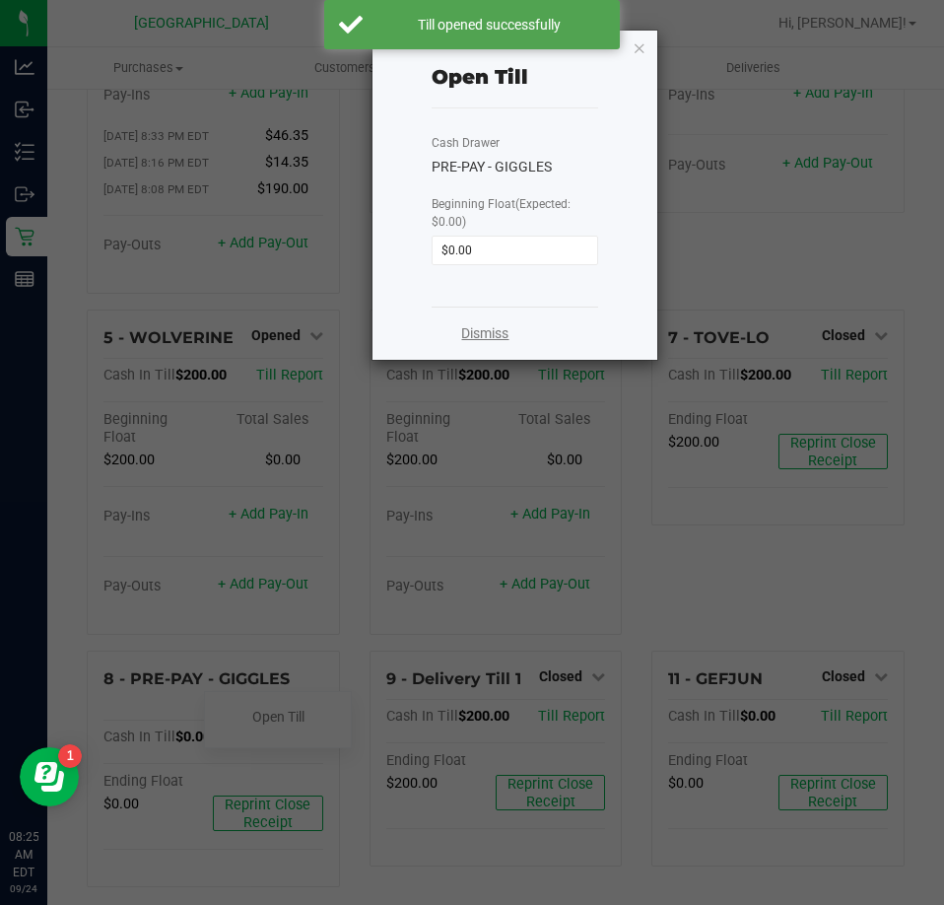
click at [491, 332] on link "Dismiss" at bounding box center [484, 333] width 47 height 21
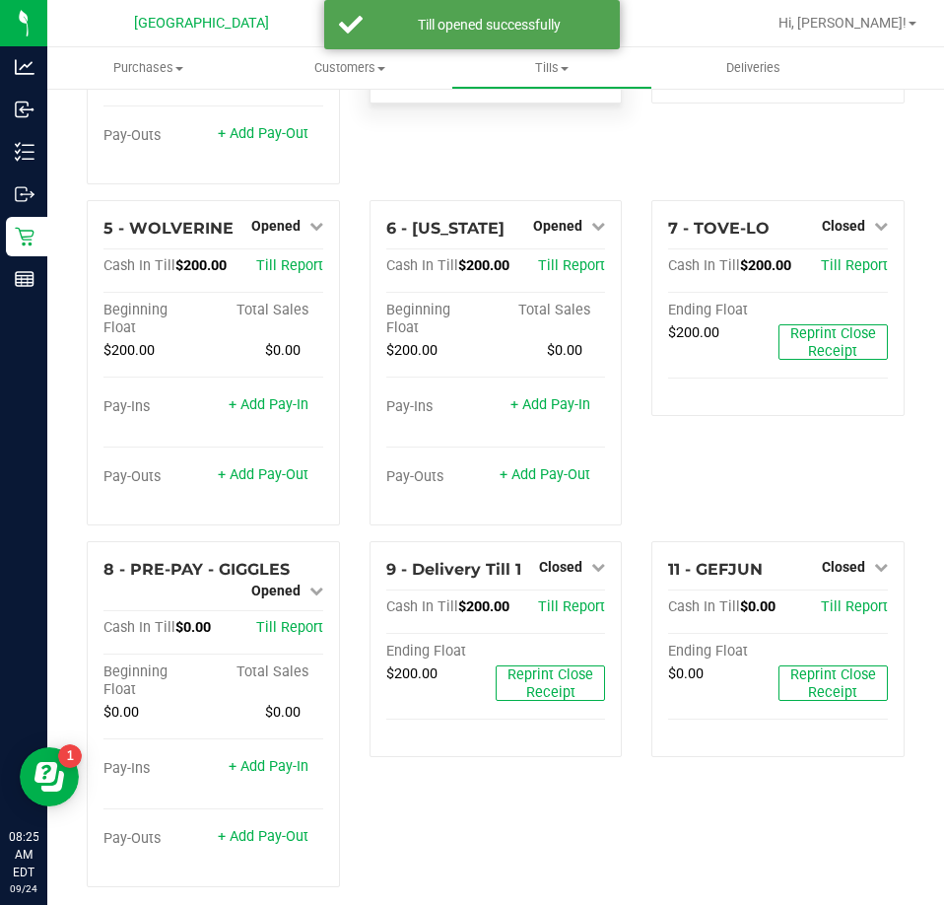
scroll to position [0, 0]
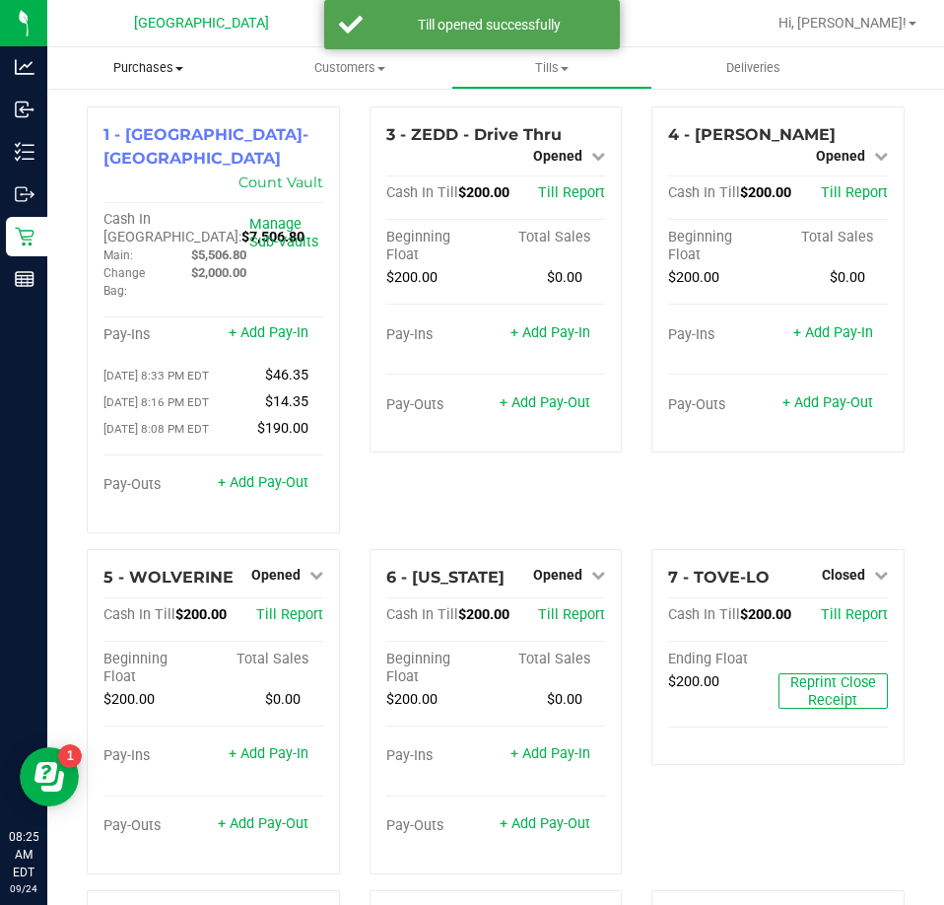
click at [151, 73] on span "Purchases" at bounding box center [148, 68] width 202 height 18
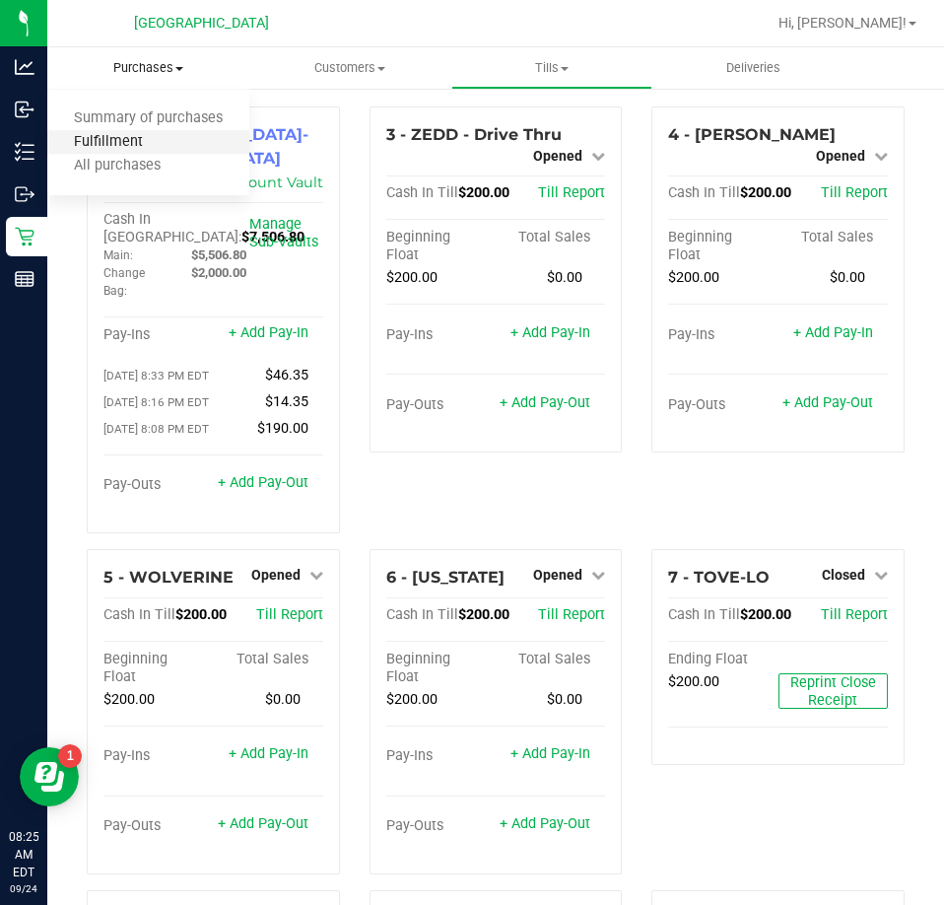
click at [118, 143] on span "Fulfillment" at bounding box center [108, 142] width 122 height 17
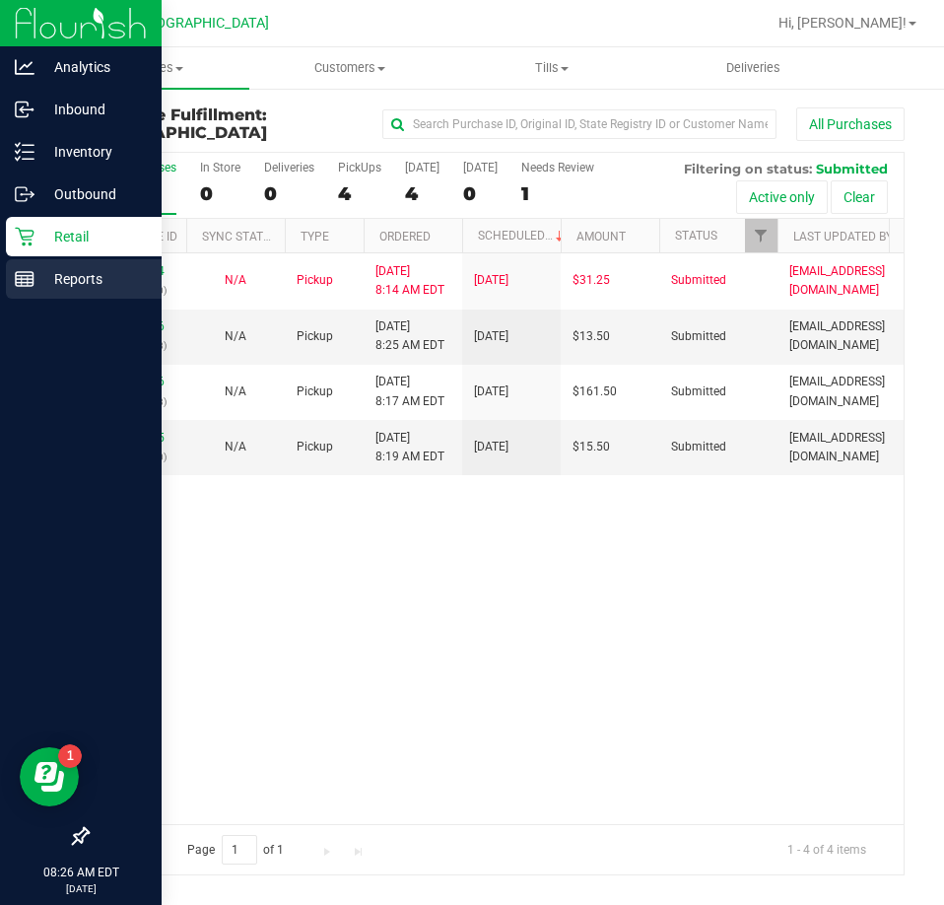
click at [63, 280] on p "Reports" at bounding box center [93, 279] width 118 height 24
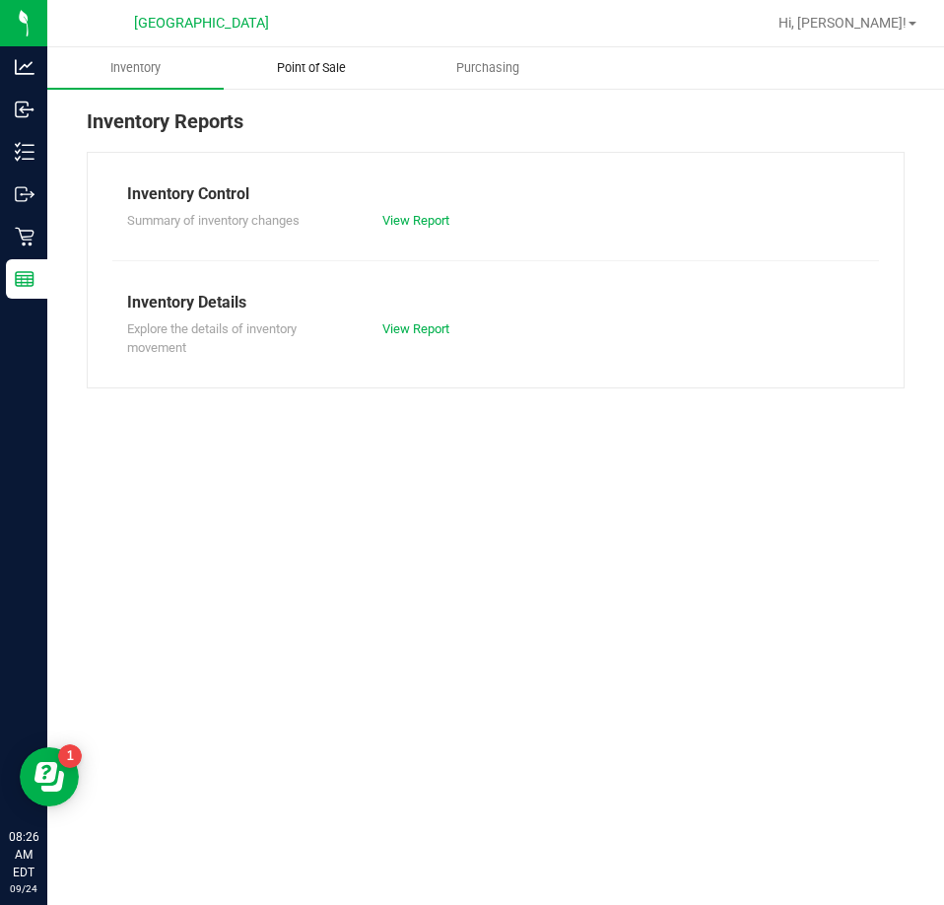
click at [310, 70] on span "Point of Sale" at bounding box center [311, 68] width 122 height 18
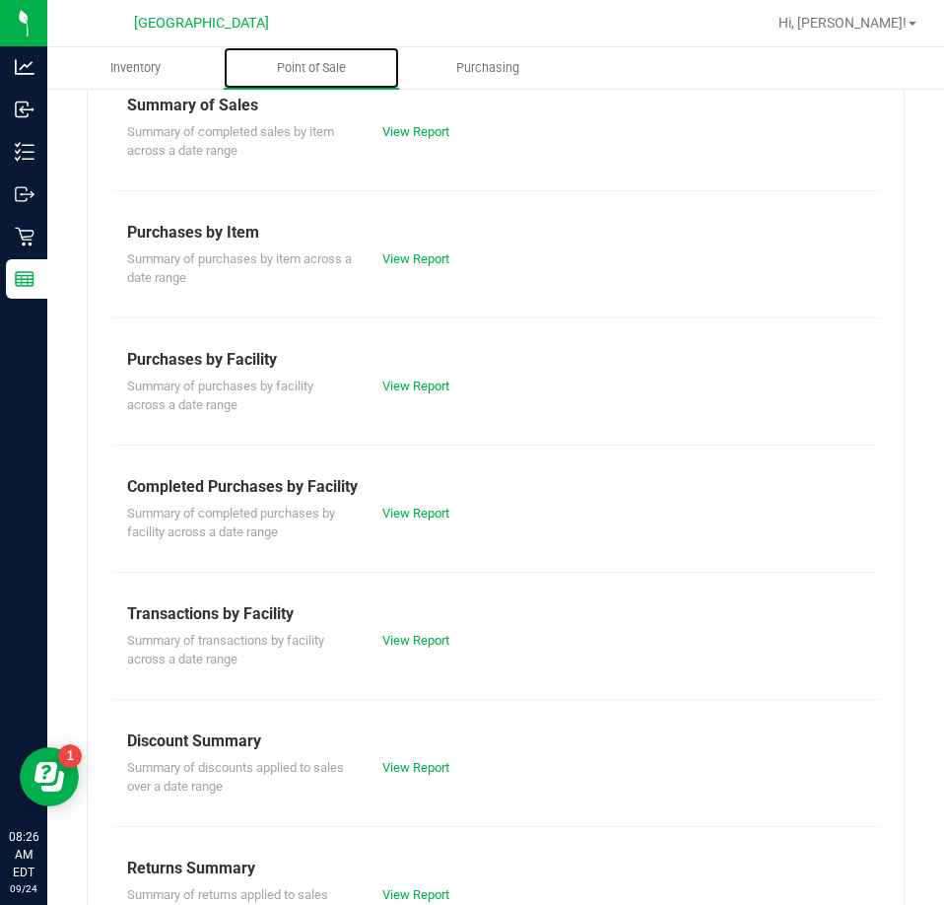
scroll to position [266, 0]
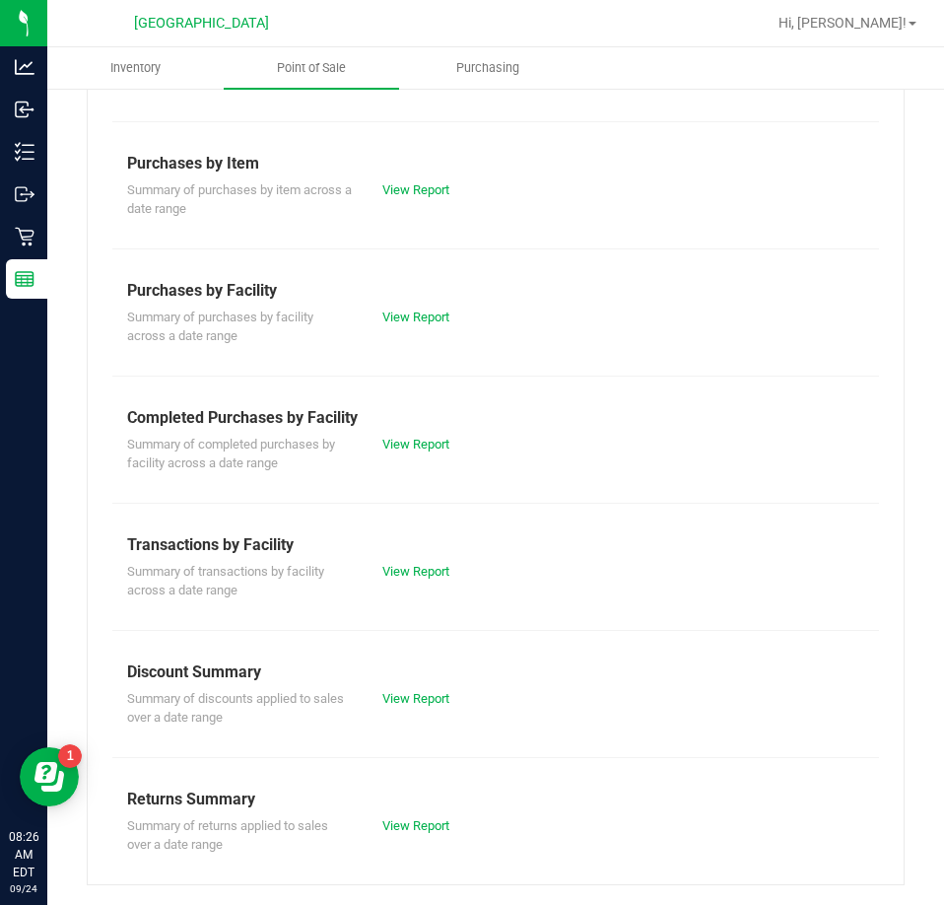
click at [427, 452] on div "View Report" at bounding box center [432, 445] width 128 height 20
click at [427, 446] on link "View Report" at bounding box center [415, 444] width 67 height 15
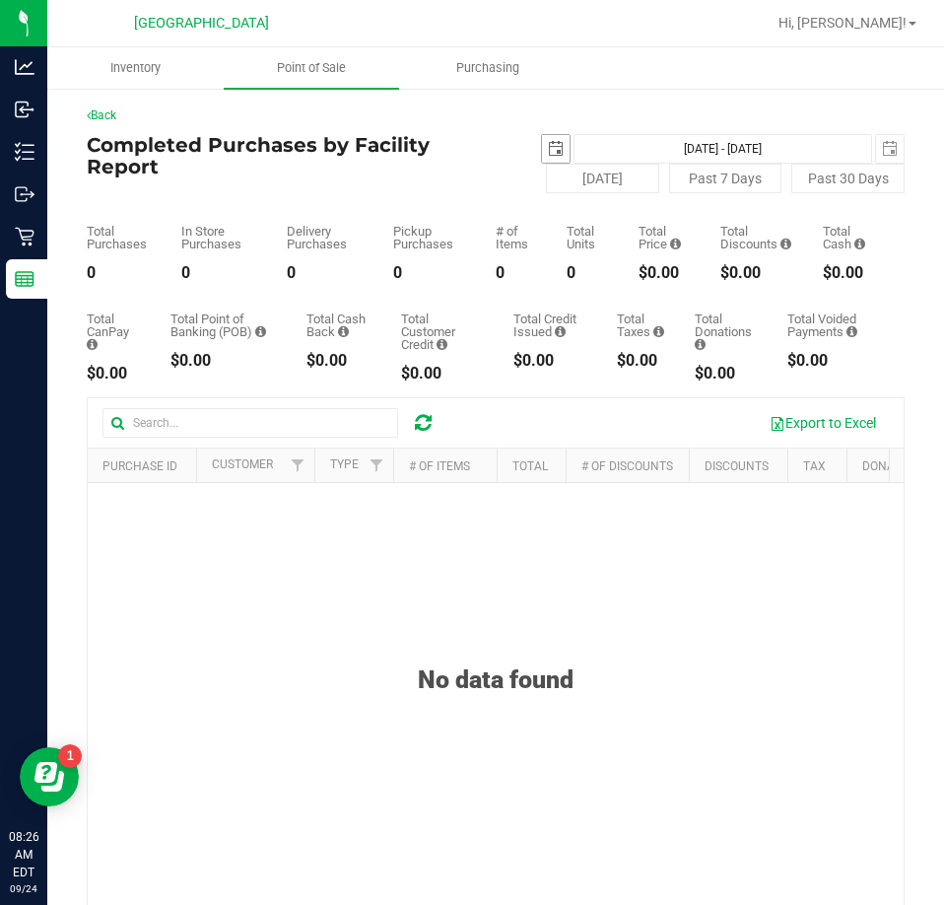
click at [548, 151] on span "select" at bounding box center [556, 149] width 16 height 16
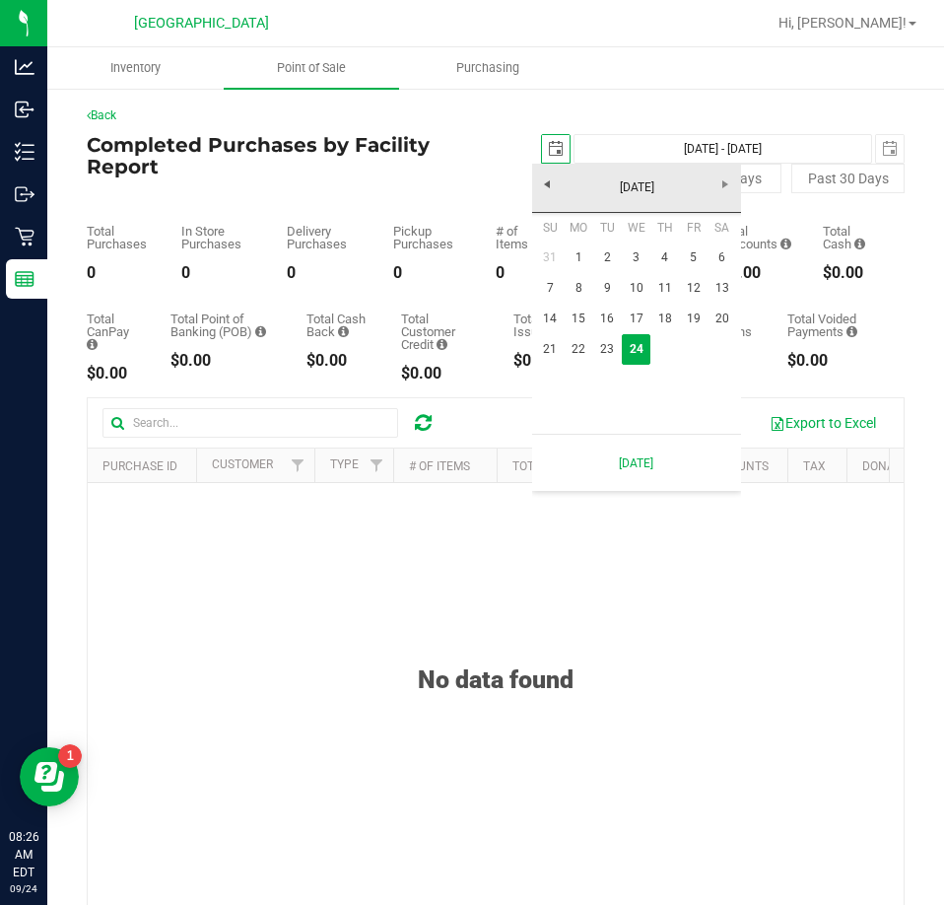
scroll to position [0, 49]
click at [613, 350] on link "23" at bounding box center [607, 349] width 29 height 31
type input "[DATE]"
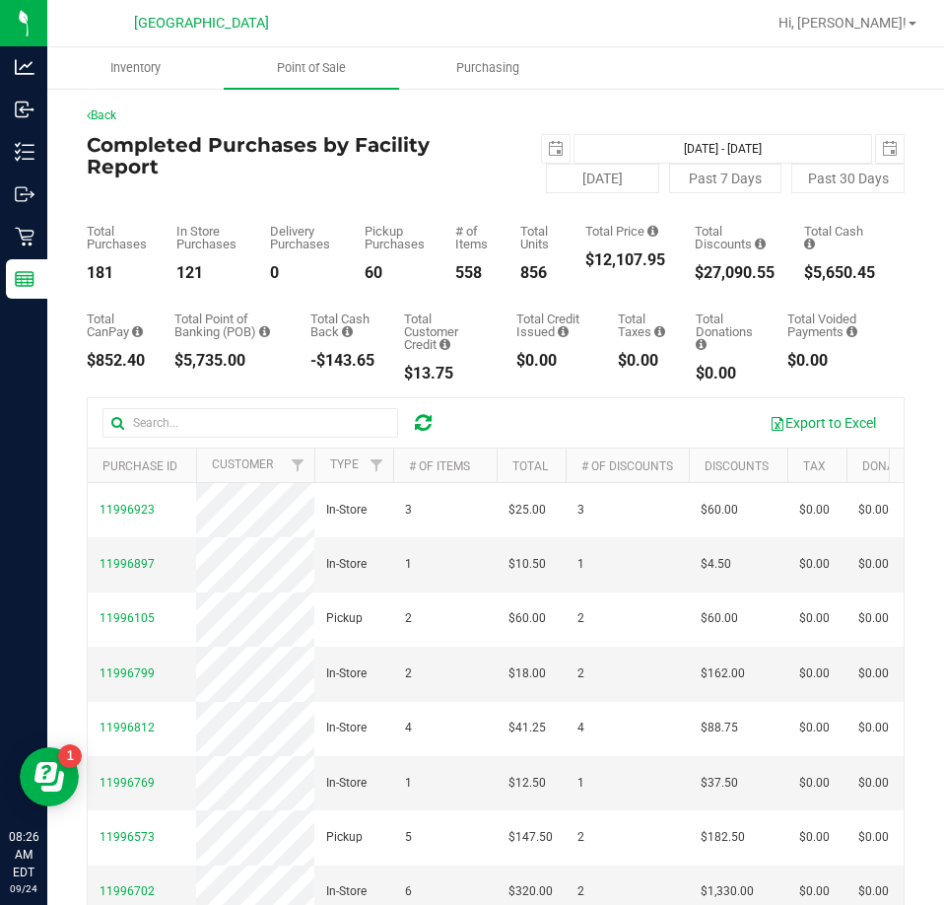
click at [896, 147] on div "[DATE] [DATE] - [DATE] [DATE]" at bounding box center [700, 149] width 439 height 30
click at [882, 150] on span "select" at bounding box center [890, 149] width 16 height 16
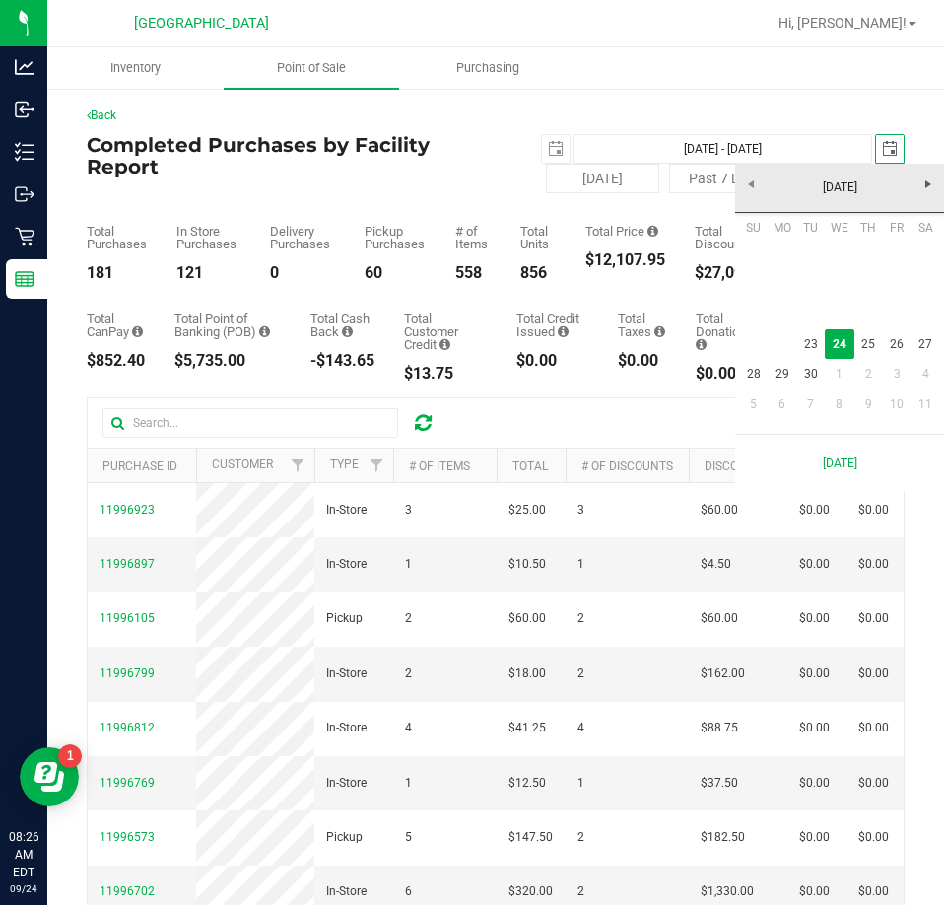
scroll to position [0, 49]
click at [810, 338] on link "23" at bounding box center [810, 344] width 29 height 31
type input "[DATE] - [DATE]"
type input "[DATE]"
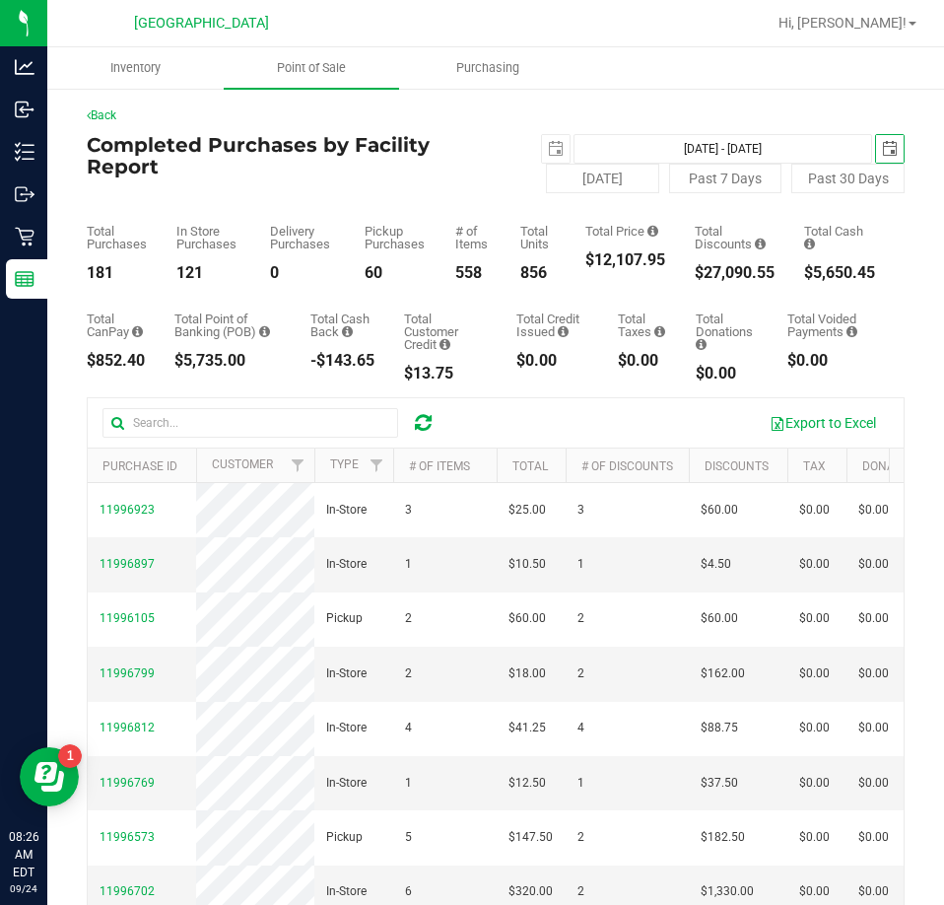
click at [602, 261] on div "$12,107.95" at bounding box center [626, 260] width 80 height 16
copy div "$12,107.95"
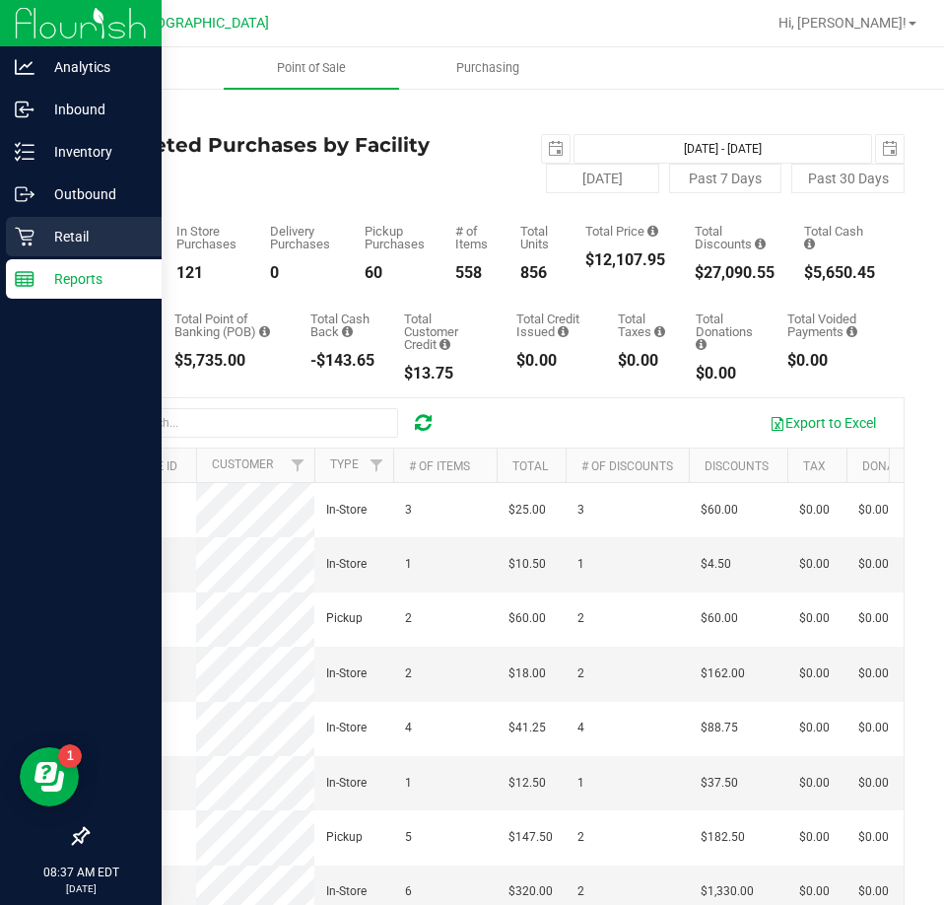
click at [58, 234] on p "Retail" at bounding box center [93, 237] width 118 height 24
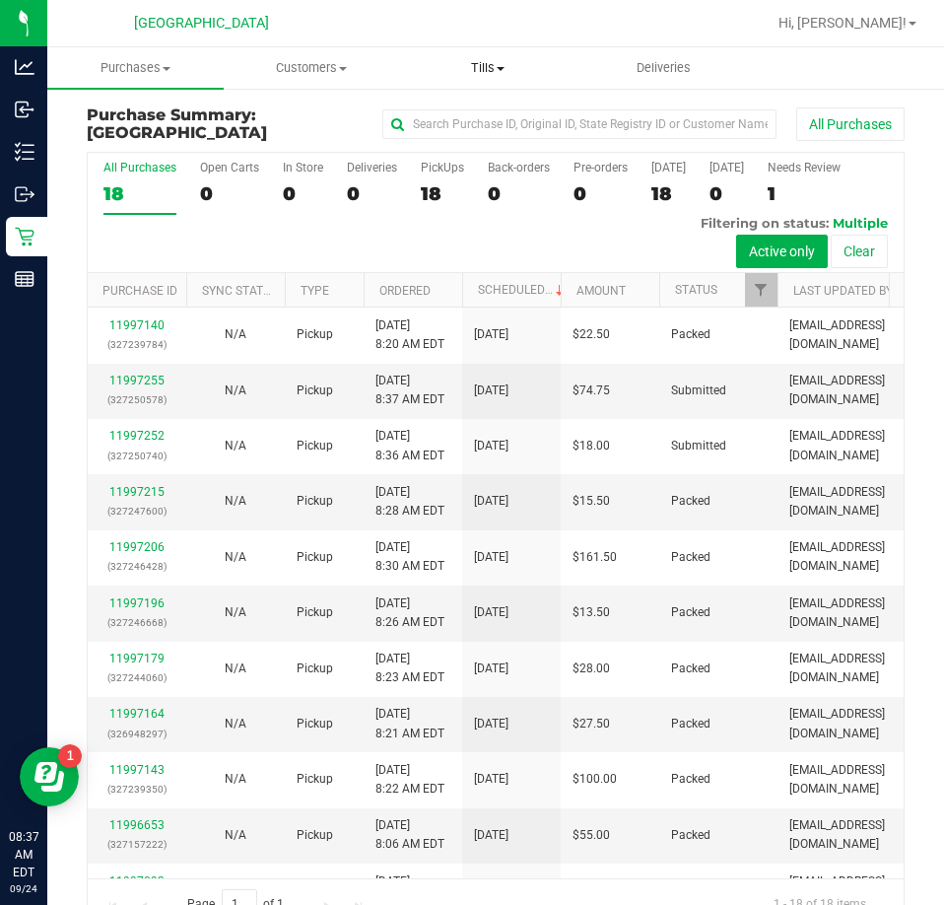
click at [487, 70] on span "Tills" at bounding box center [487, 68] width 174 height 18
click at [470, 115] on span "Manage tills" at bounding box center [465, 118] width 133 height 17
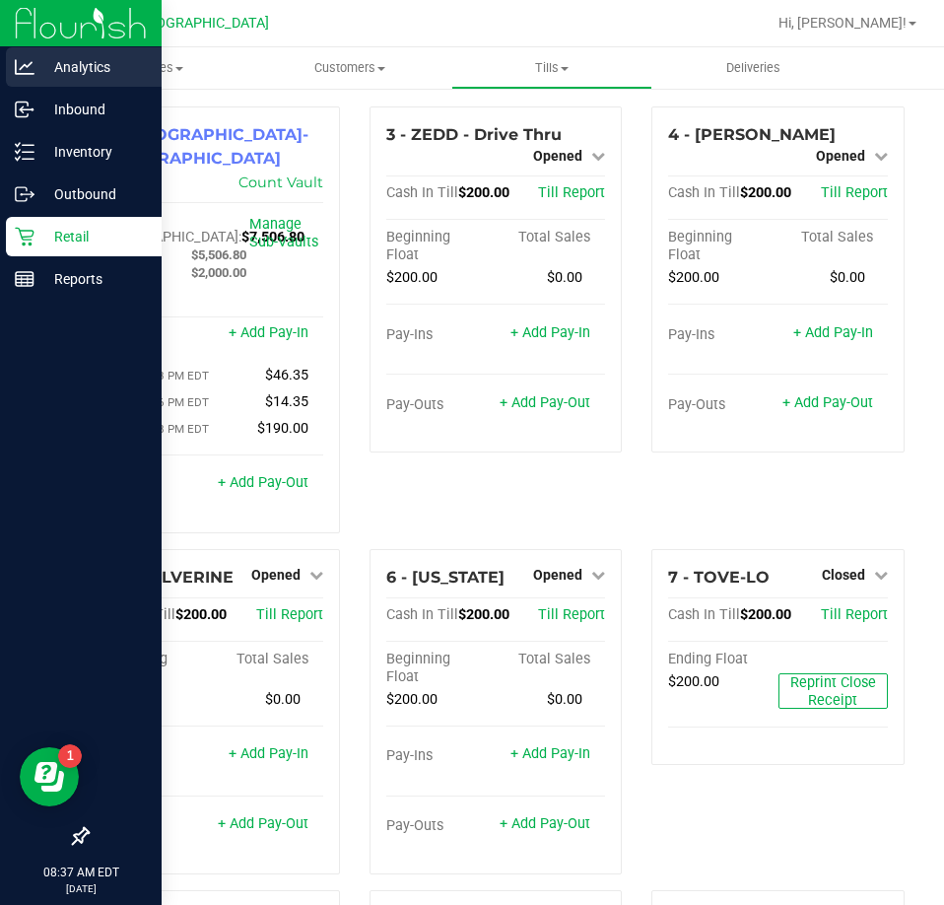
click at [82, 79] on div "Analytics" at bounding box center [84, 66] width 156 height 39
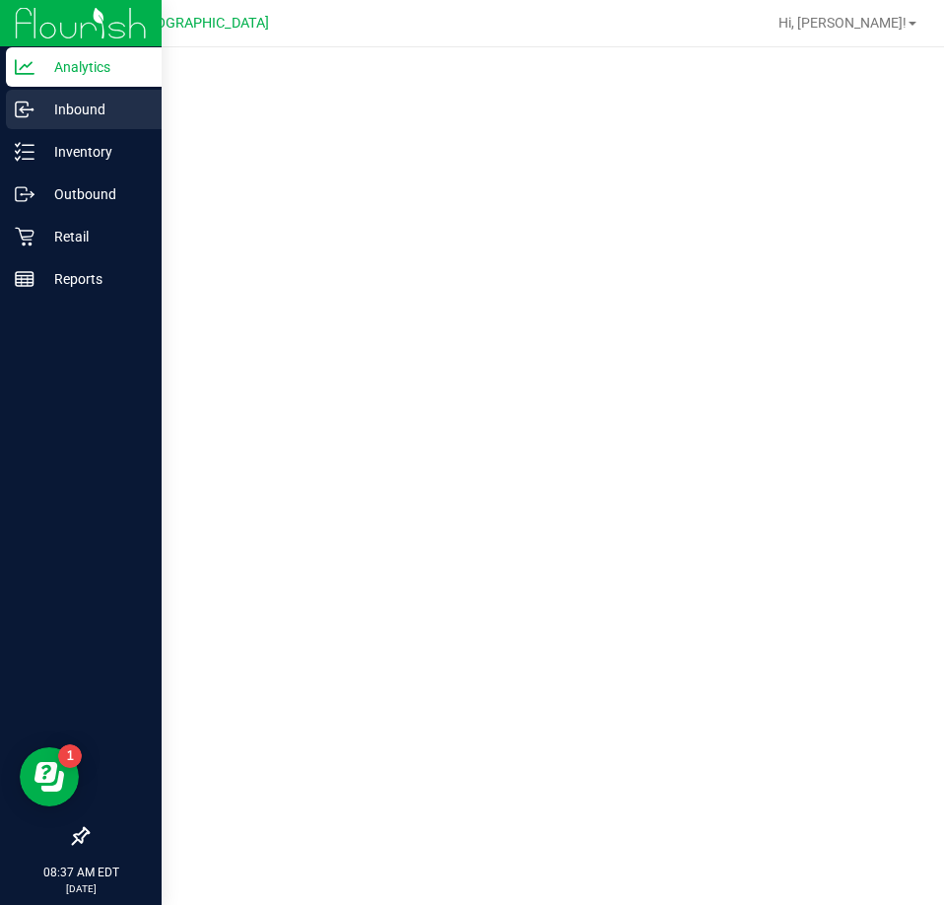
click at [78, 105] on p "Inbound" at bounding box center [93, 110] width 118 height 24
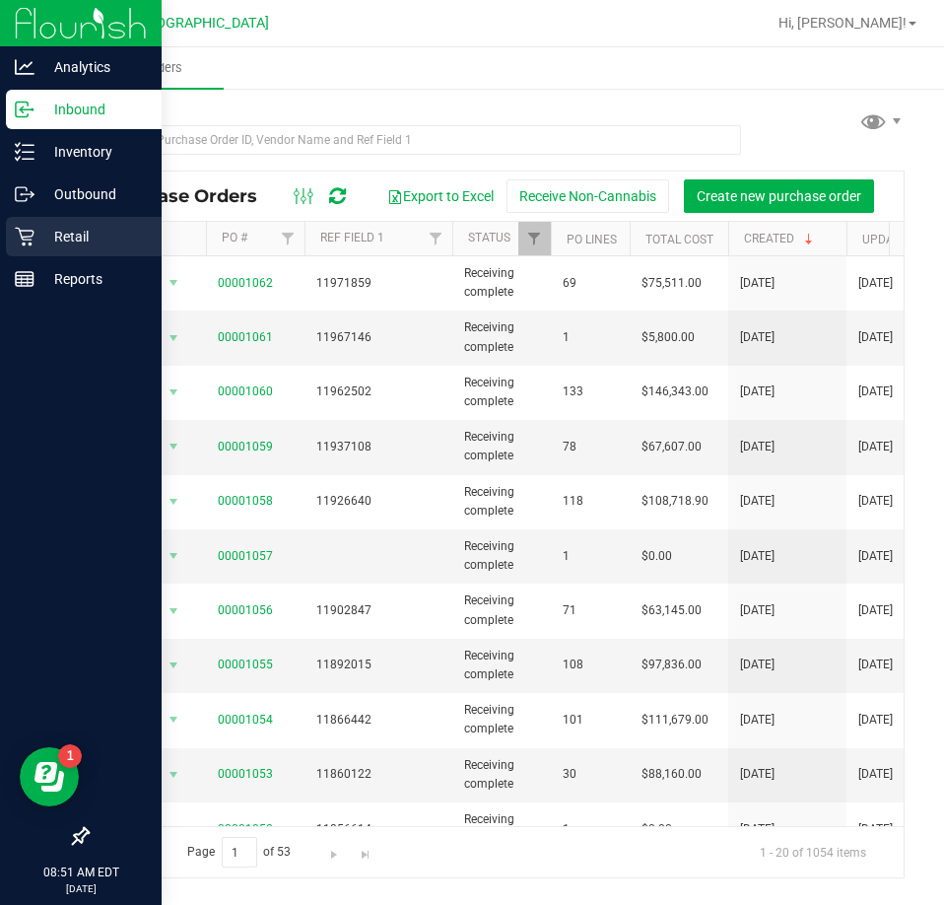
click at [70, 230] on p "Retail" at bounding box center [93, 237] width 118 height 24
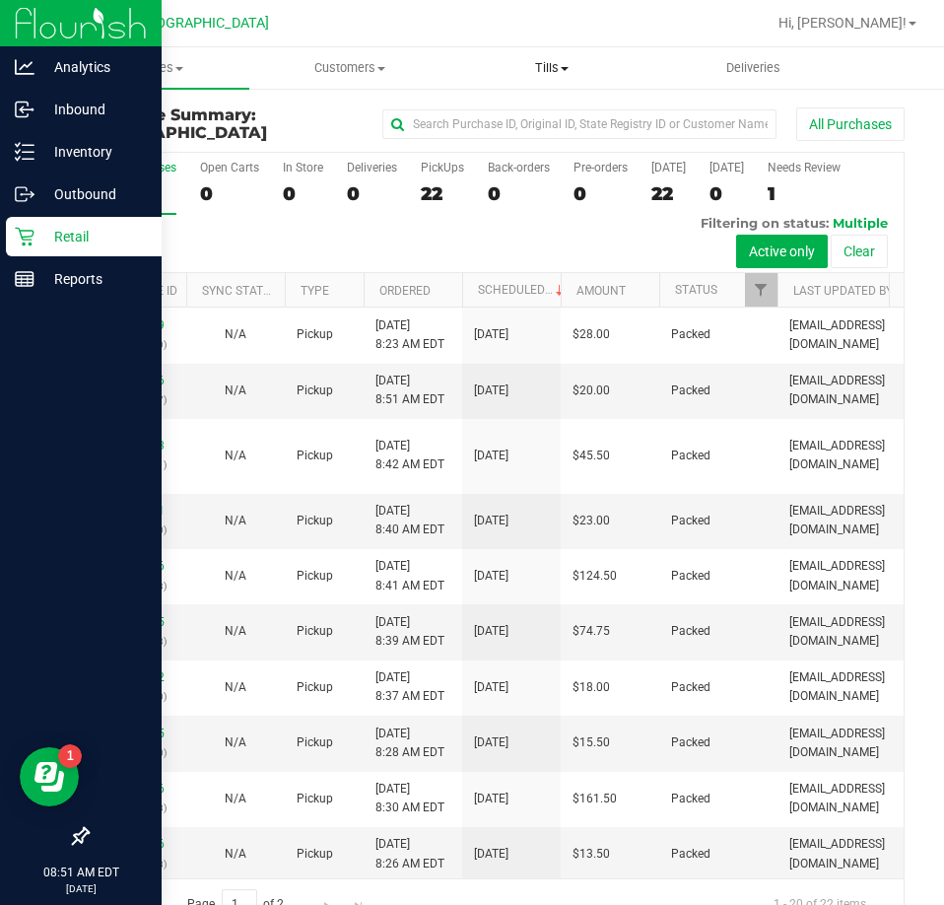
click at [561, 68] on span "Tills" at bounding box center [552, 68] width 200 height 18
click at [520, 121] on span "Manage tills" at bounding box center [517, 118] width 133 height 17
